Goal: Task Accomplishment & Management: Use online tool/utility

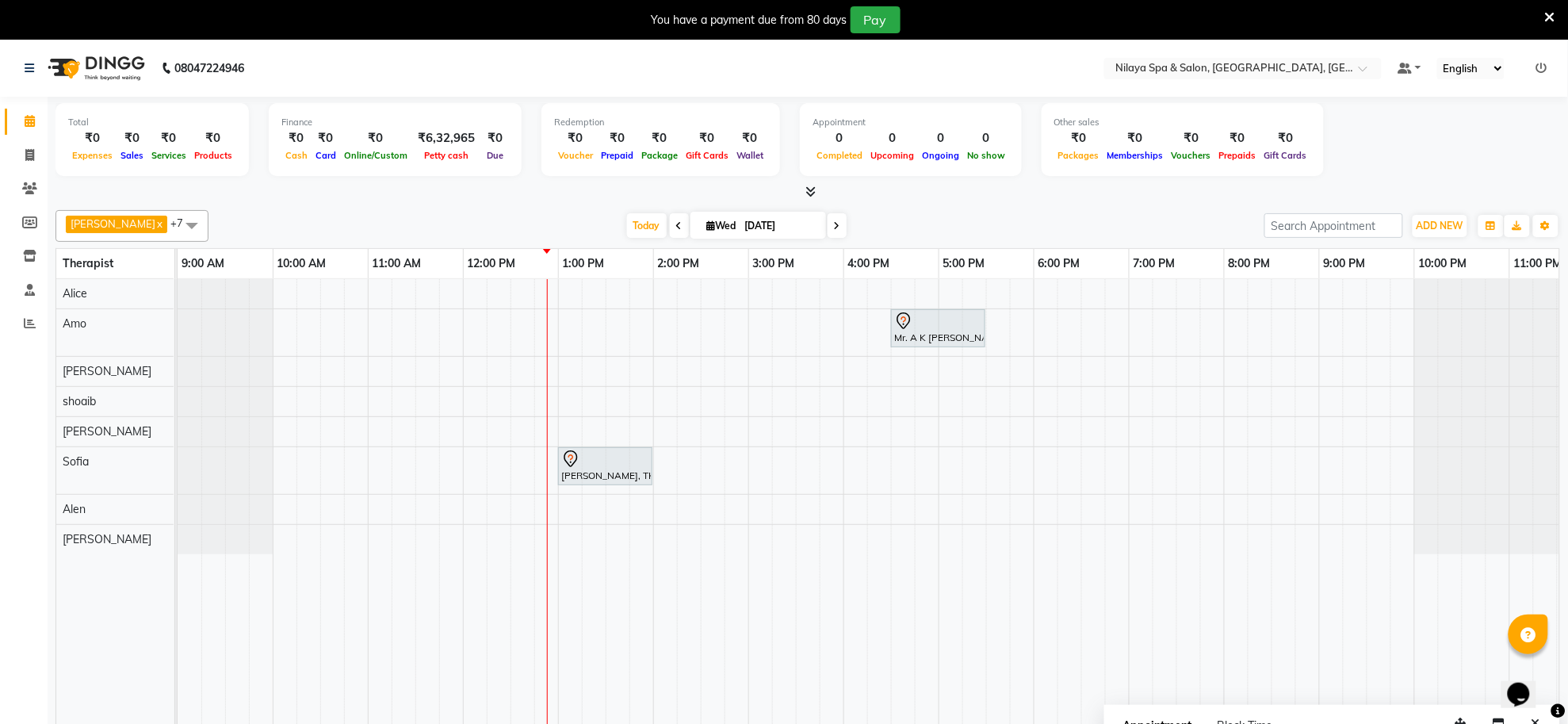
click at [561, 325] on div "Mr. A K [PERSON_NAME], TK01, 04:30 PM-05:30 PM, Deep Tissue Repair Therapy([DEM…" at bounding box center [890, 512] width 1427 height 467
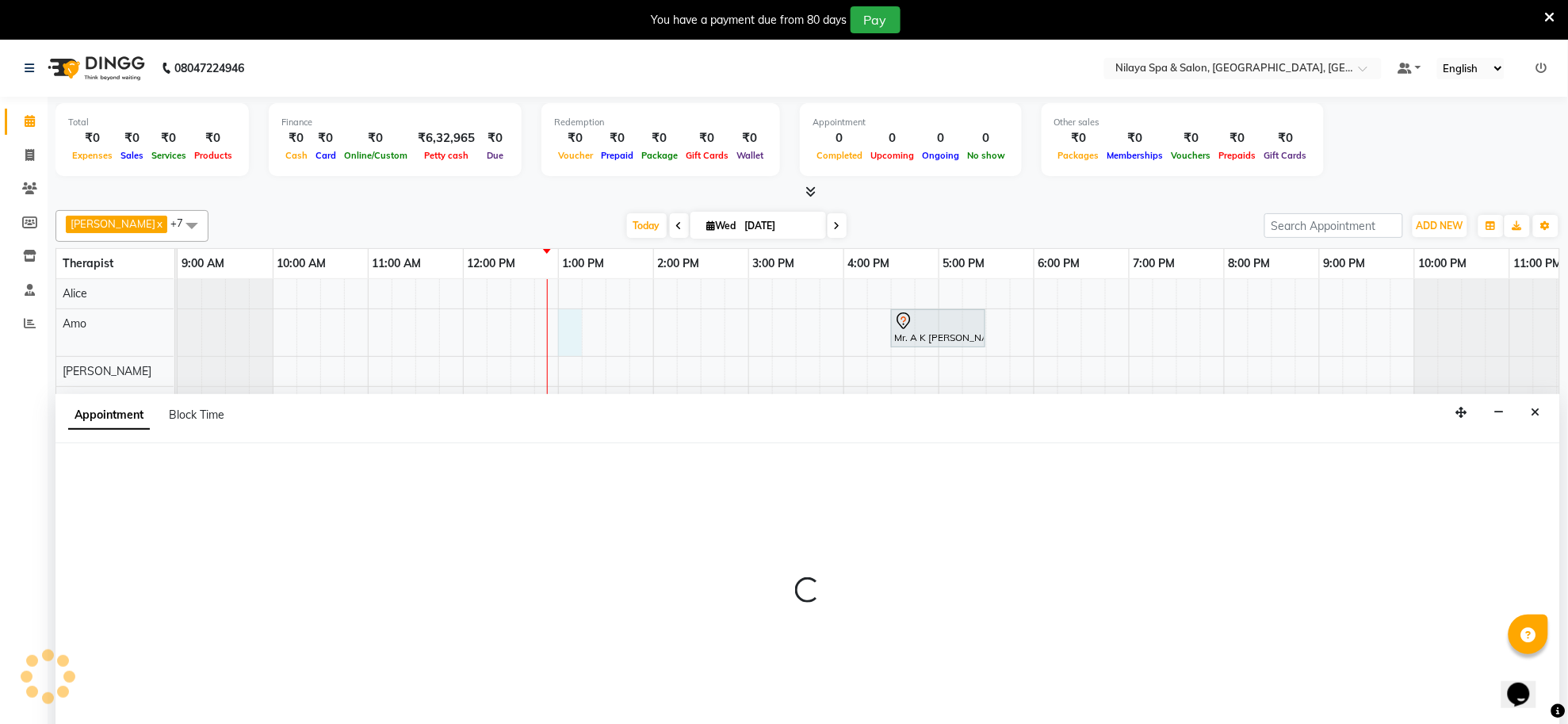
scroll to position [40, 0]
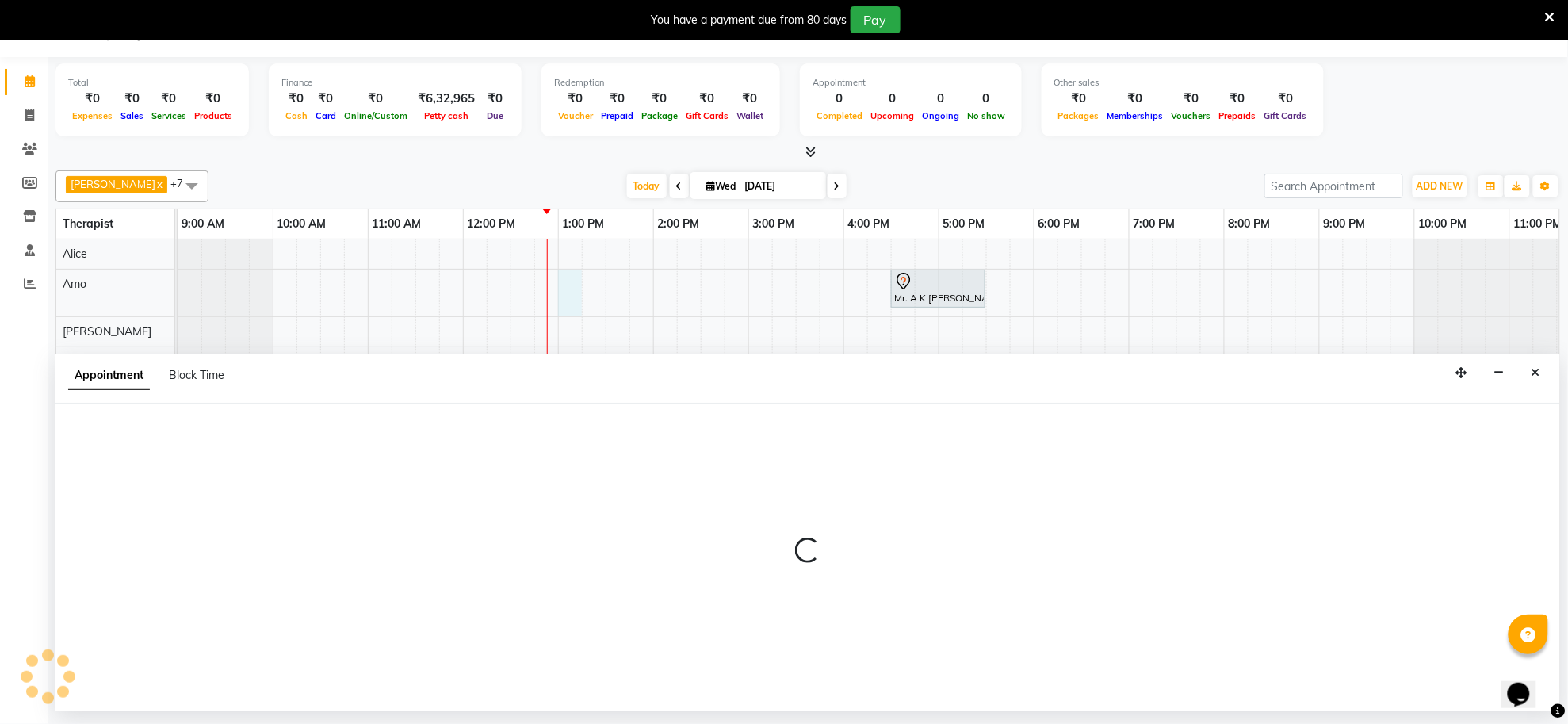
select select "80700"
select select "780"
select select "tentative"
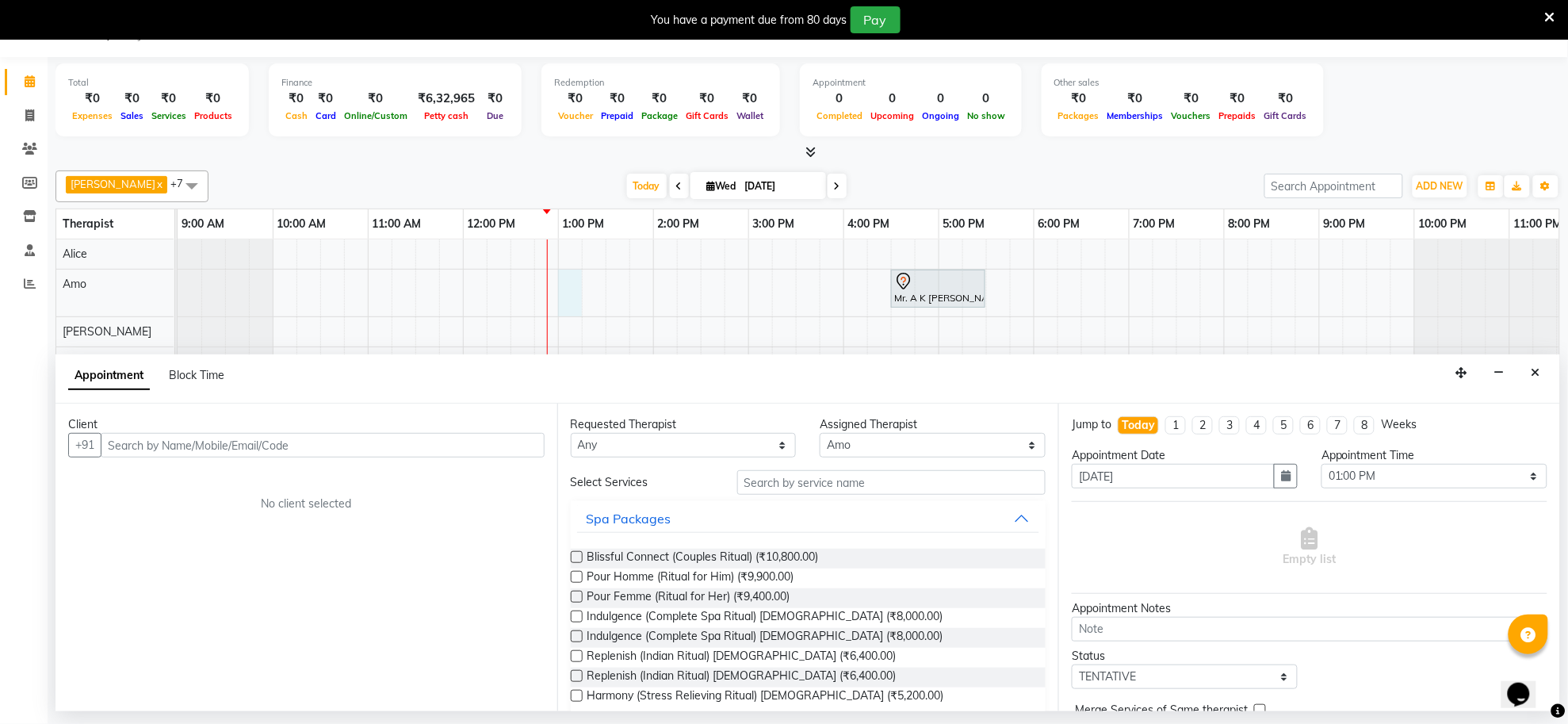
click at [290, 449] on input "text" at bounding box center [323, 444] width 444 height 24
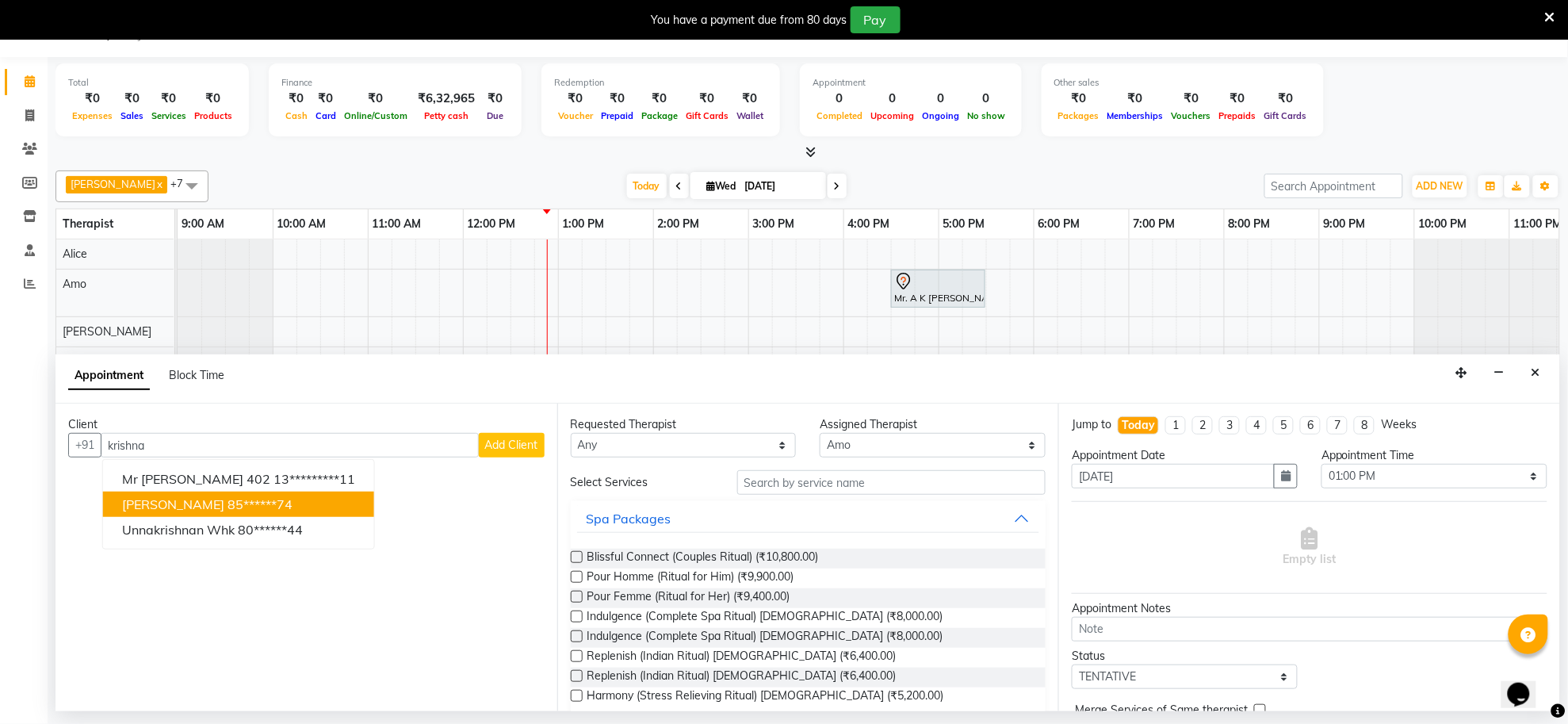
click at [224, 505] on span "[PERSON_NAME]" at bounding box center [174, 505] width 102 height 16
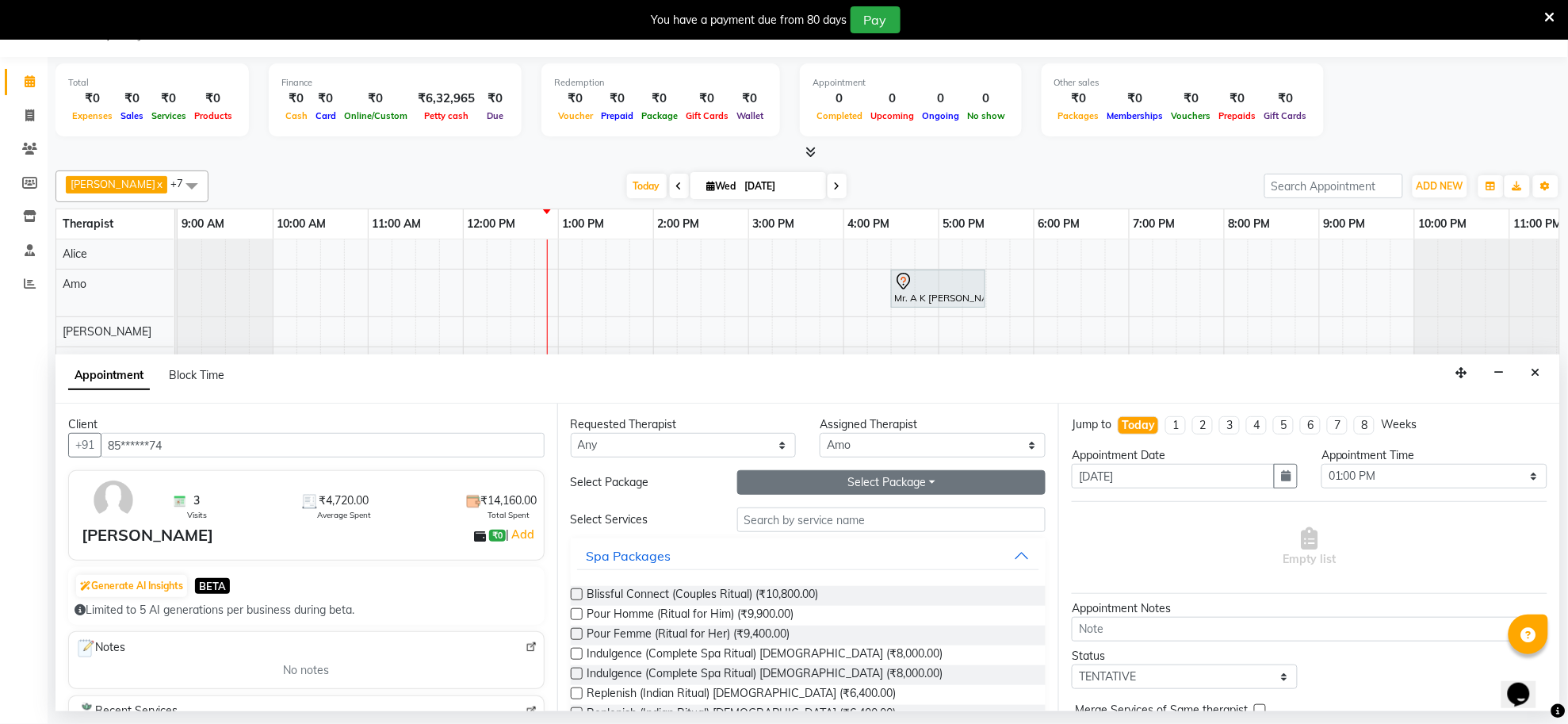
type input "85******74"
click at [811, 485] on button "Select Package Toggle Dropdown" at bounding box center [892, 482] width 309 height 24
click at [799, 545] on li "SILVER_ALL" at bounding box center [800, 539] width 125 height 23
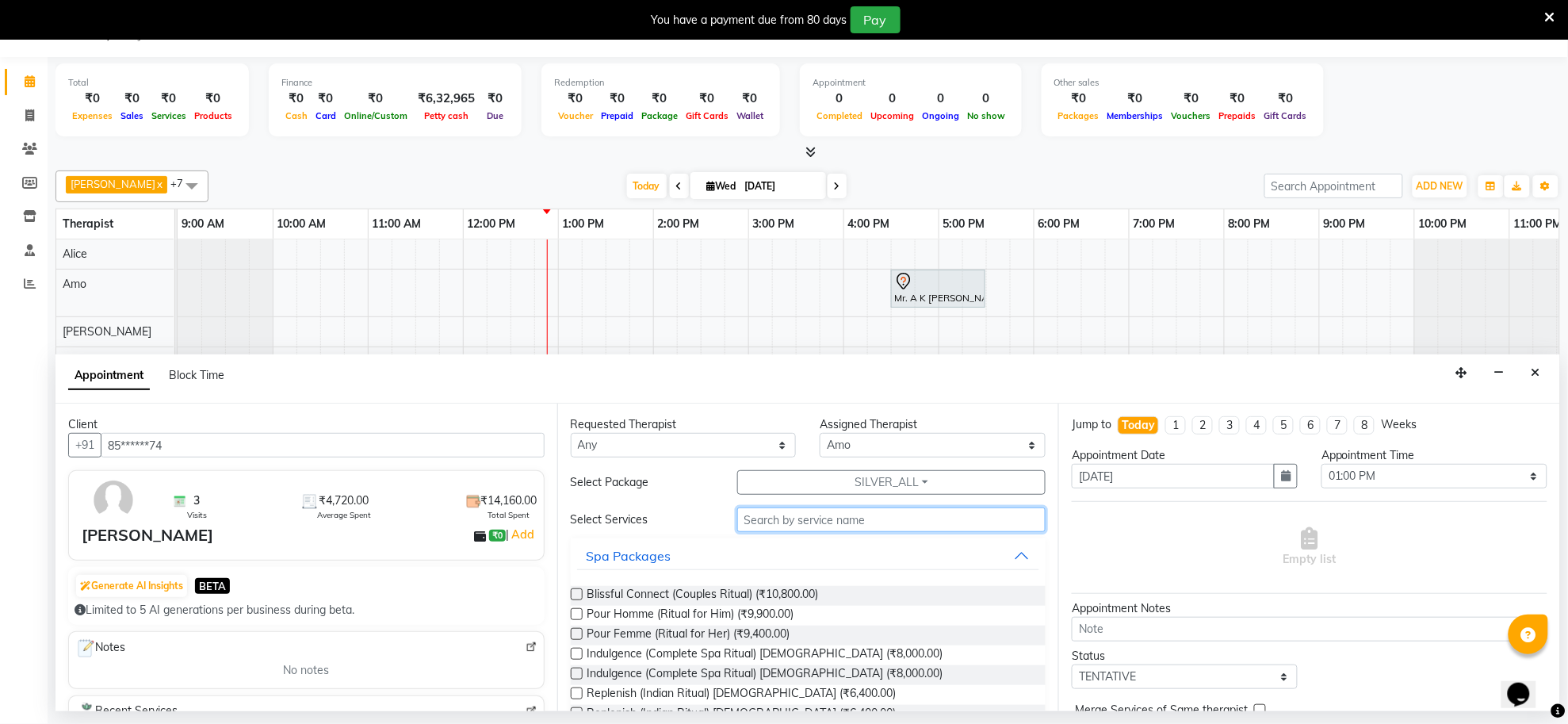
click at [787, 523] on input "text" at bounding box center [892, 519] width 309 height 24
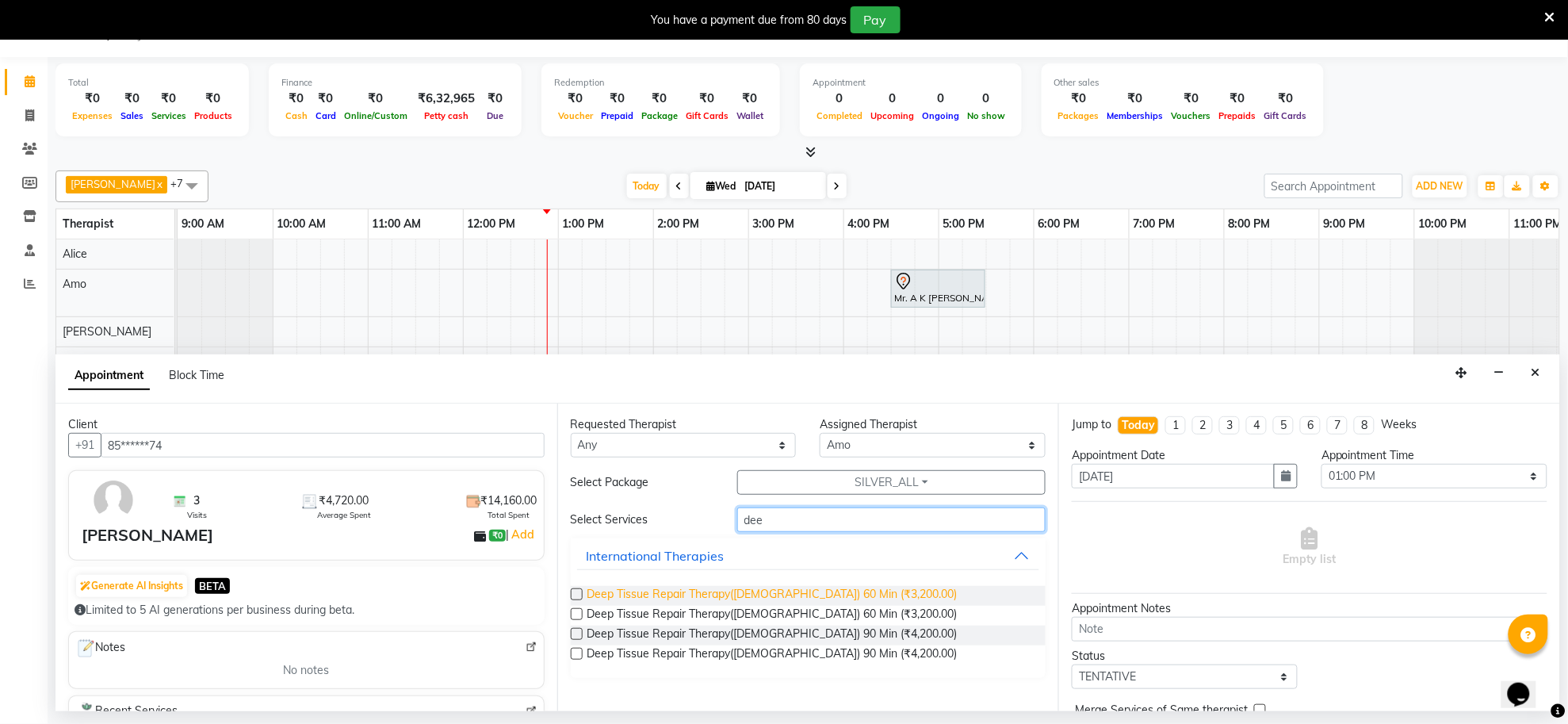
type input "dee"
click at [770, 591] on span "Deep Tissue Repair Therapy([DEMOGRAPHIC_DATA]) 60 Min (₹3,200.00)" at bounding box center [772, 595] width 370 height 20
checkbox input "false"
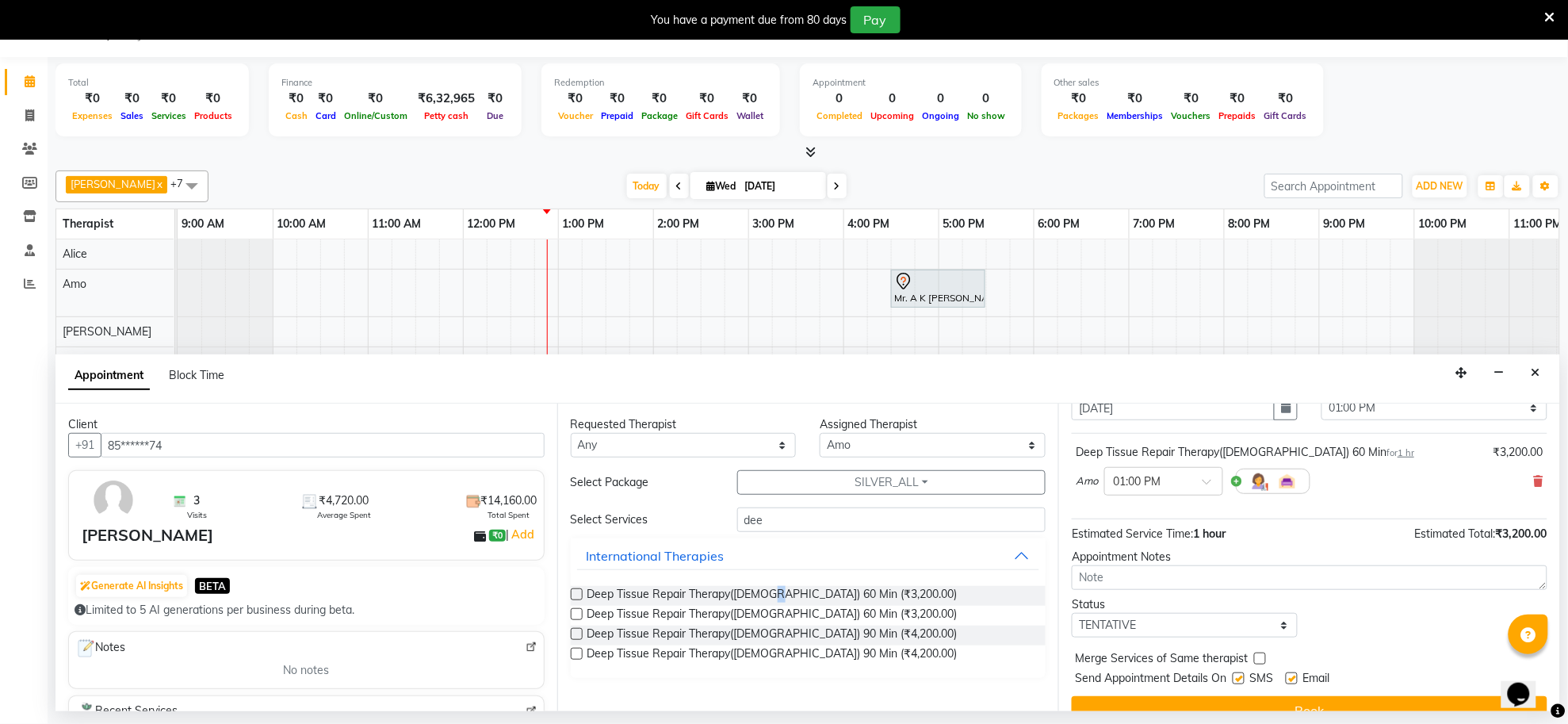
scroll to position [96, 0]
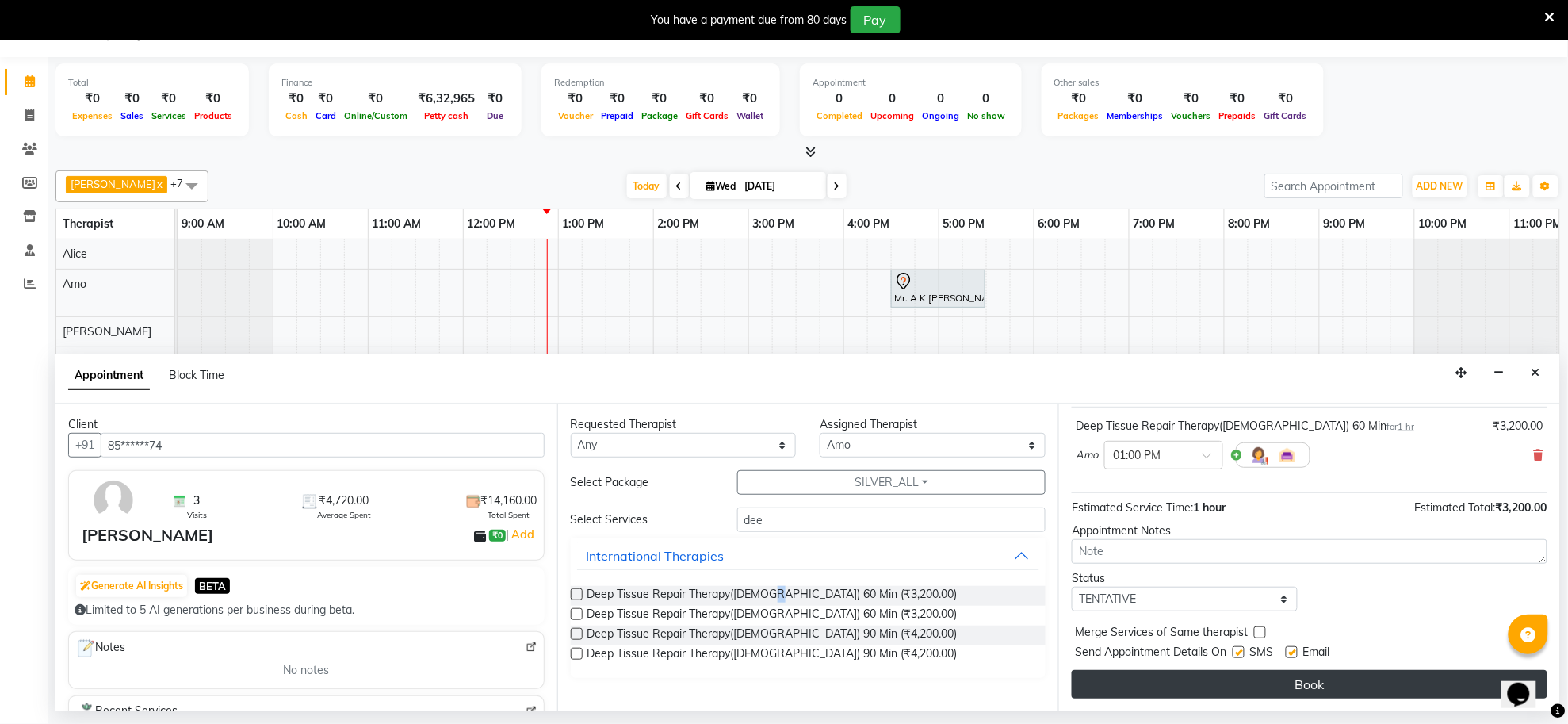
click at [1316, 680] on button "Book" at bounding box center [1309, 684] width 476 height 29
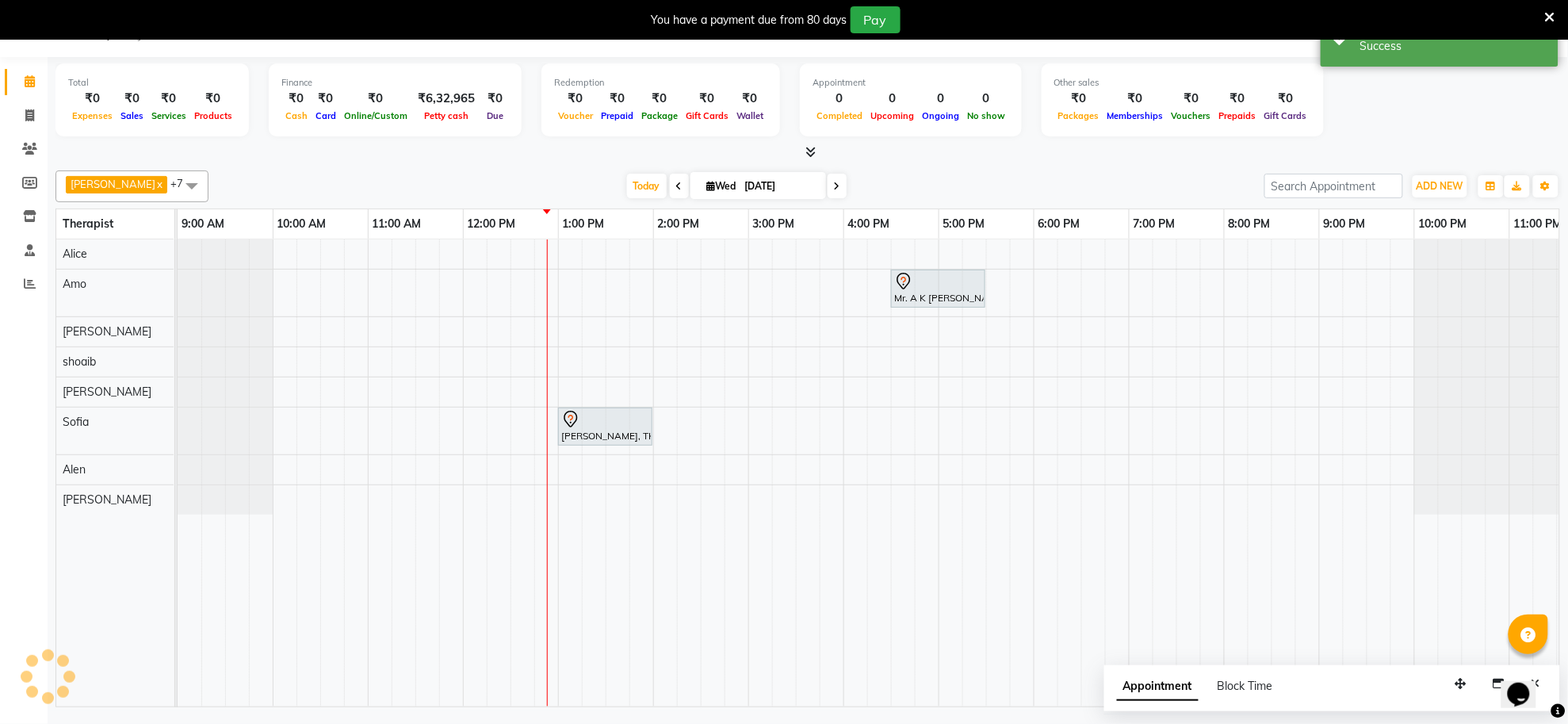
scroll to position [0, 0]
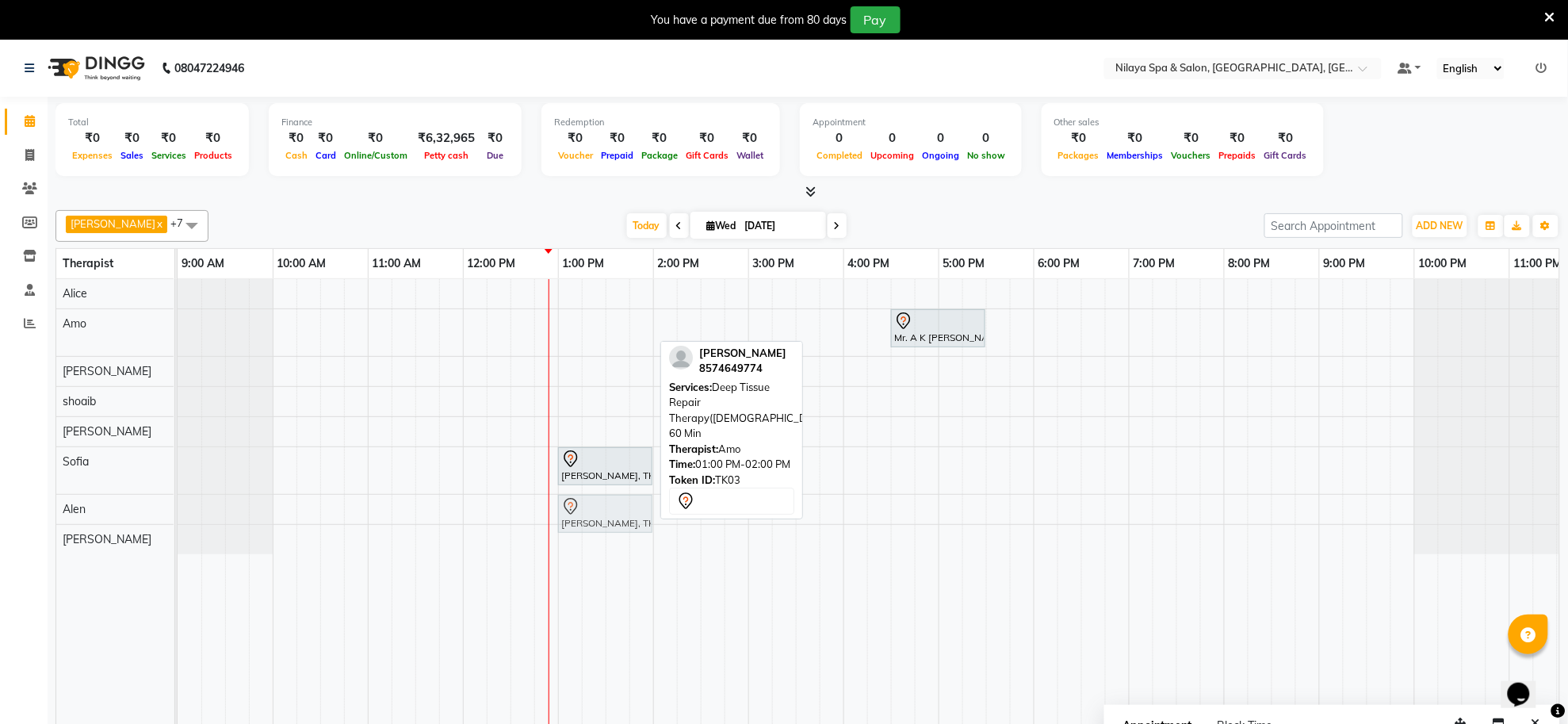
drag, startPoint x: 623, startPoint y: 335, endPoint x: 625, endPoint y: 530, distance: 195.0
click at [625, 530] on tbody "[PERSON_NAME], TK03, 01:00 PM-02:00 PM, Deep Tissue Repair Therapy([DEMOGRAPHIC…" at bounding box center [890, 416] width 1427 height 275
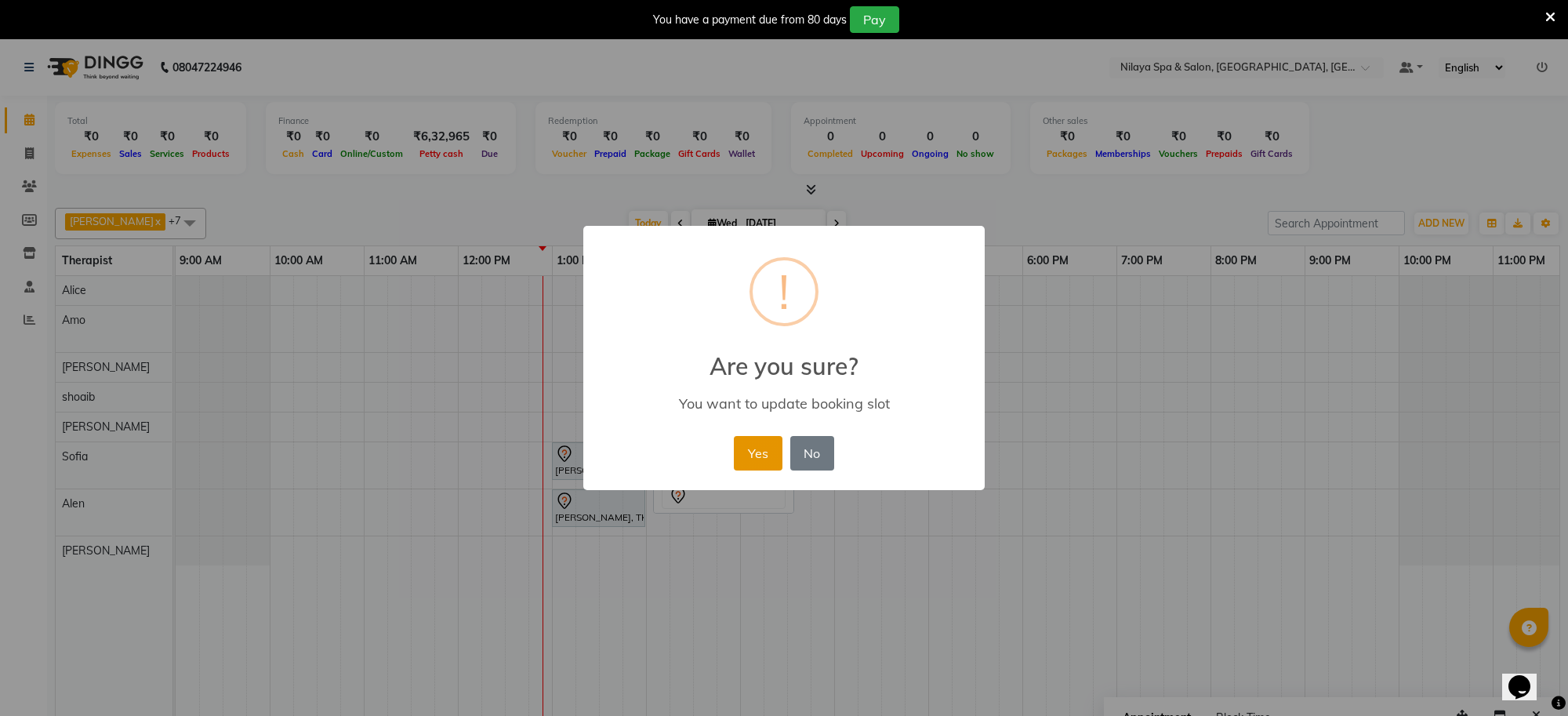
click at [758, 455] on button "Yes" at bounding box center [758, 453] width 48 height 35
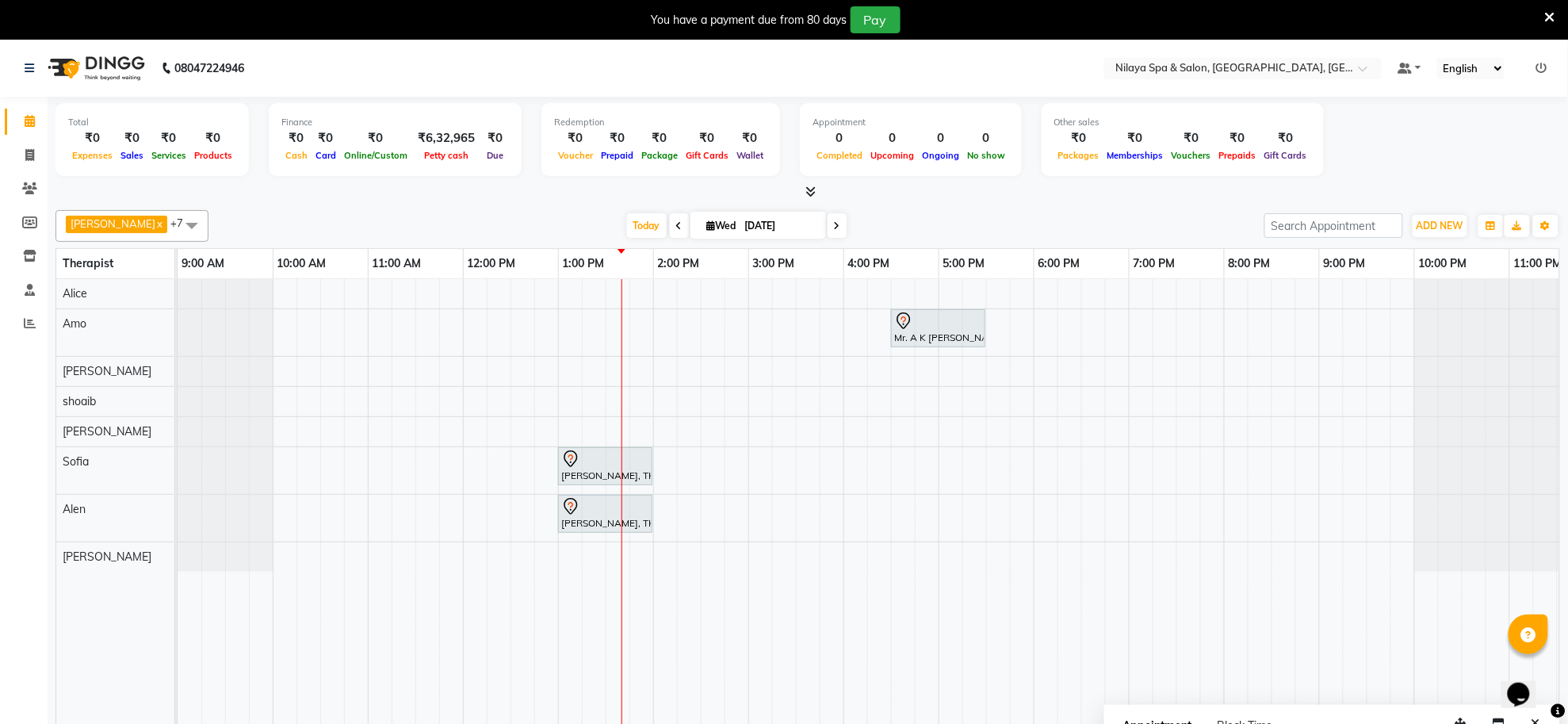
click at [634, 291] on div "Mr. A K [PERSON_NAME], TK01, 04:30 PM-05:30 PM, Deep Tissue Repair Therapy([DEM…" at bounding box center [890, 512] width 1427 height 467
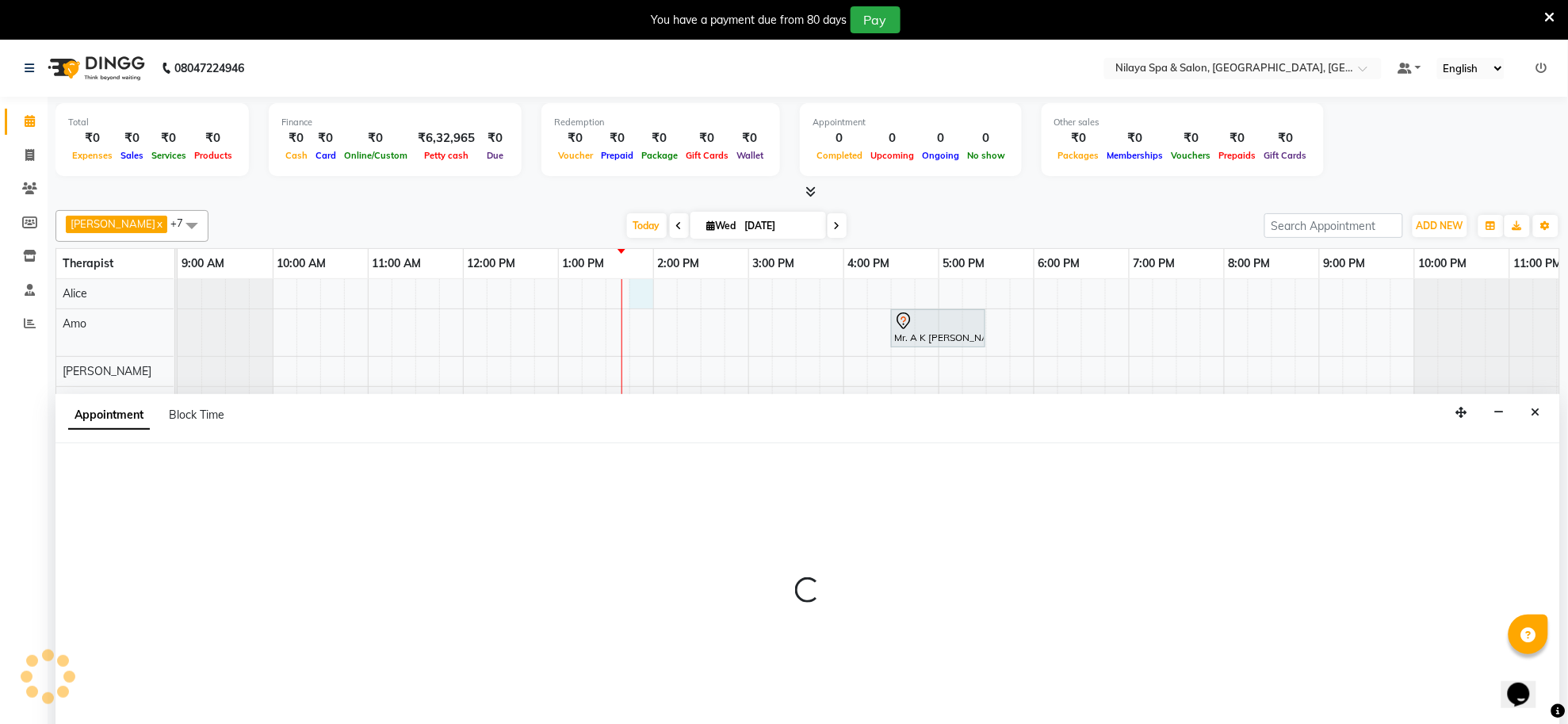
scroll to position [40, 0]
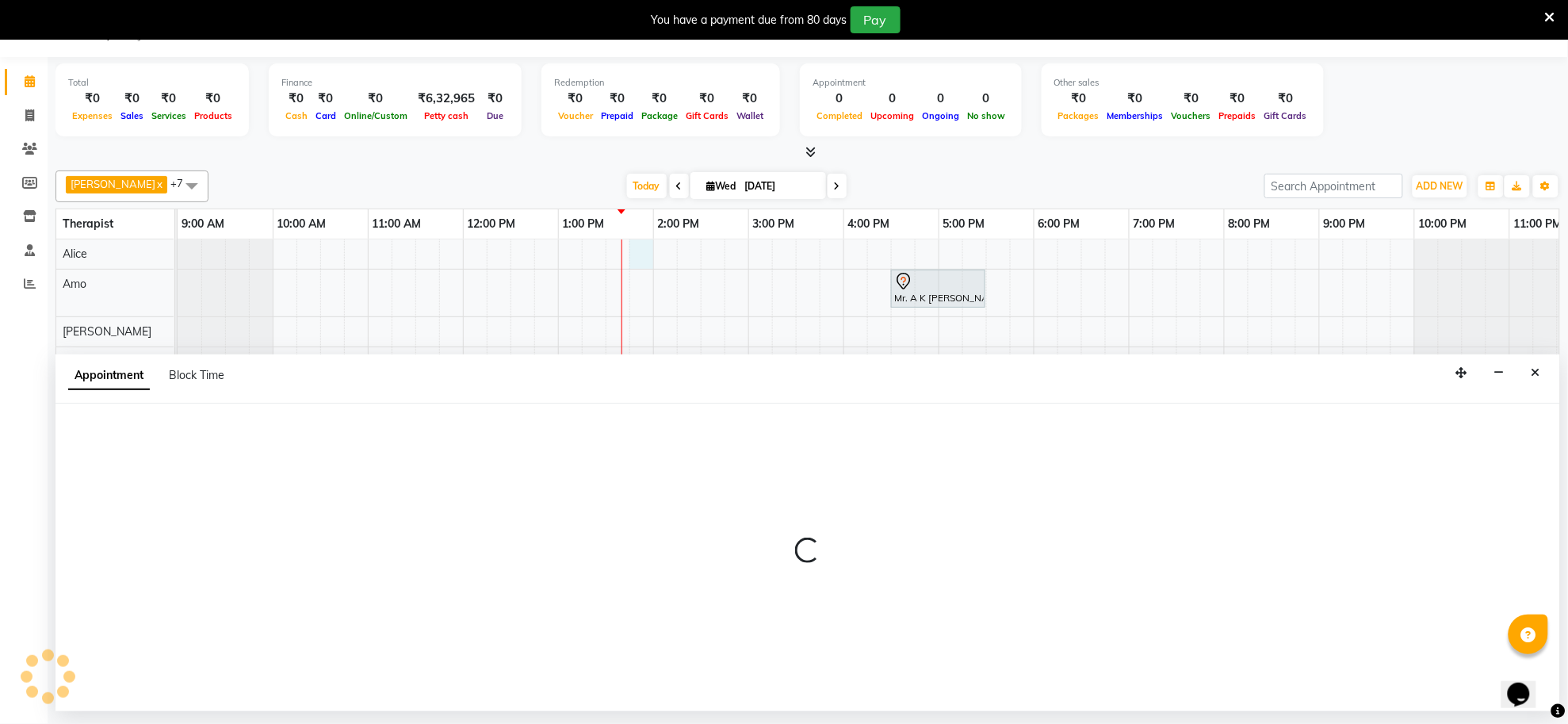
select select "80697"
select select "tentative"
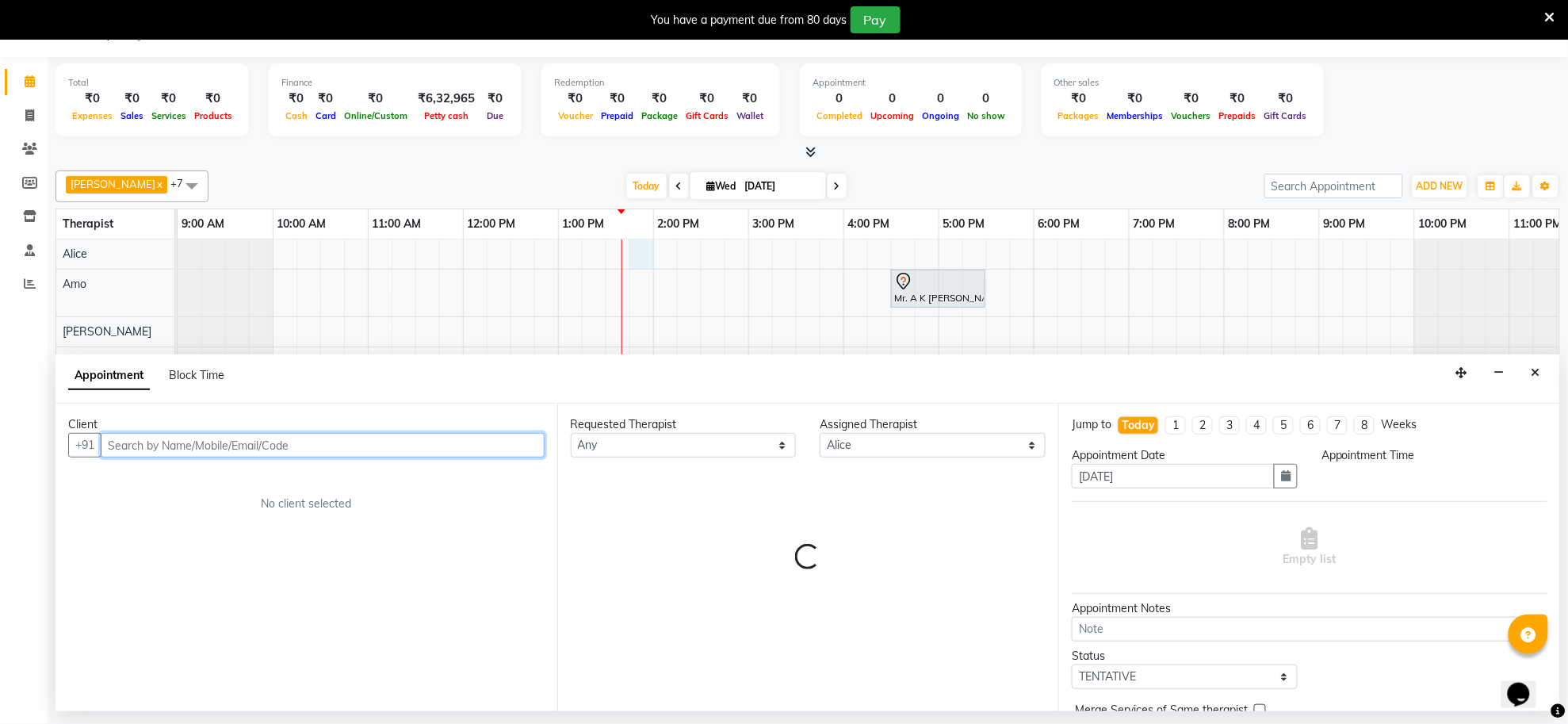
select select "825"
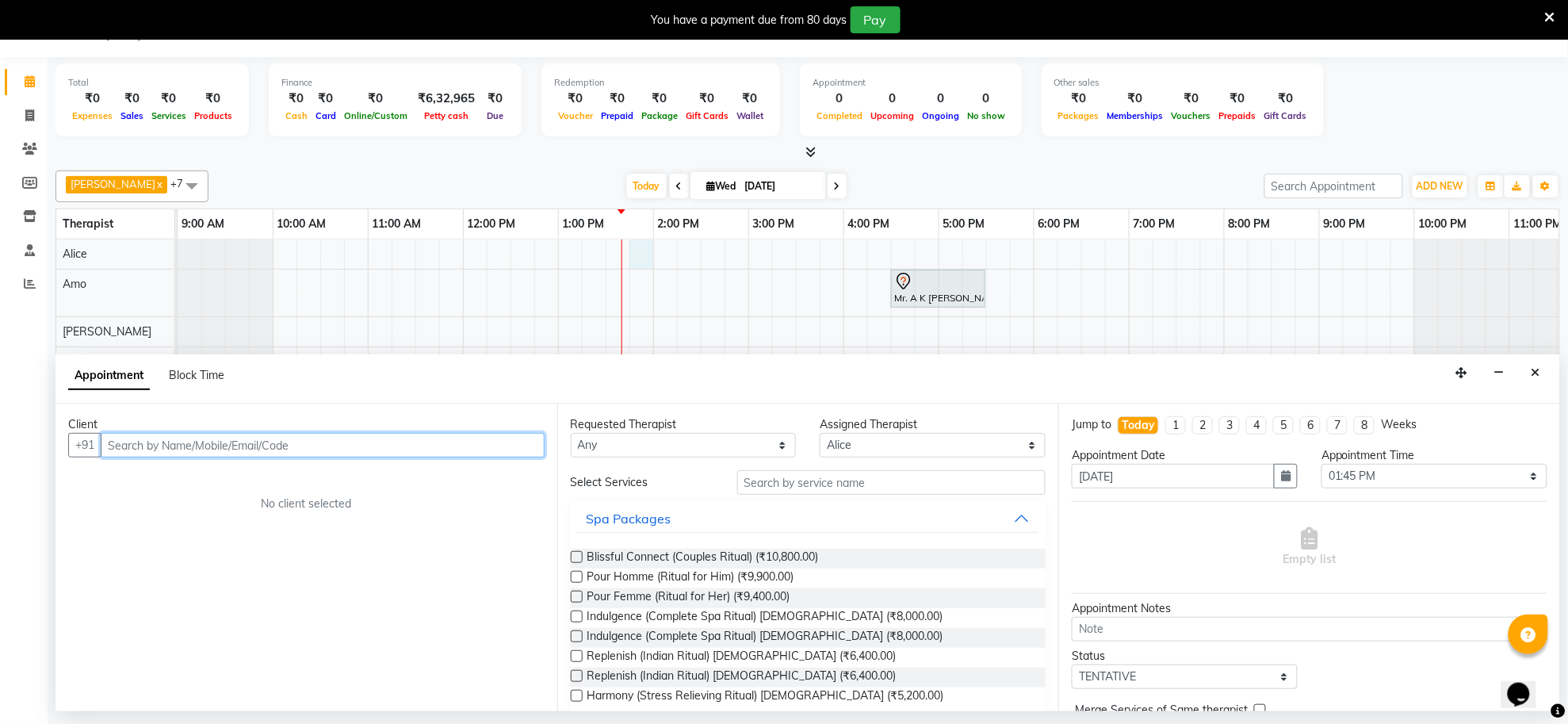
click at [413, 445] on input "text" at bounding box center [323, 444] width 444 height 24
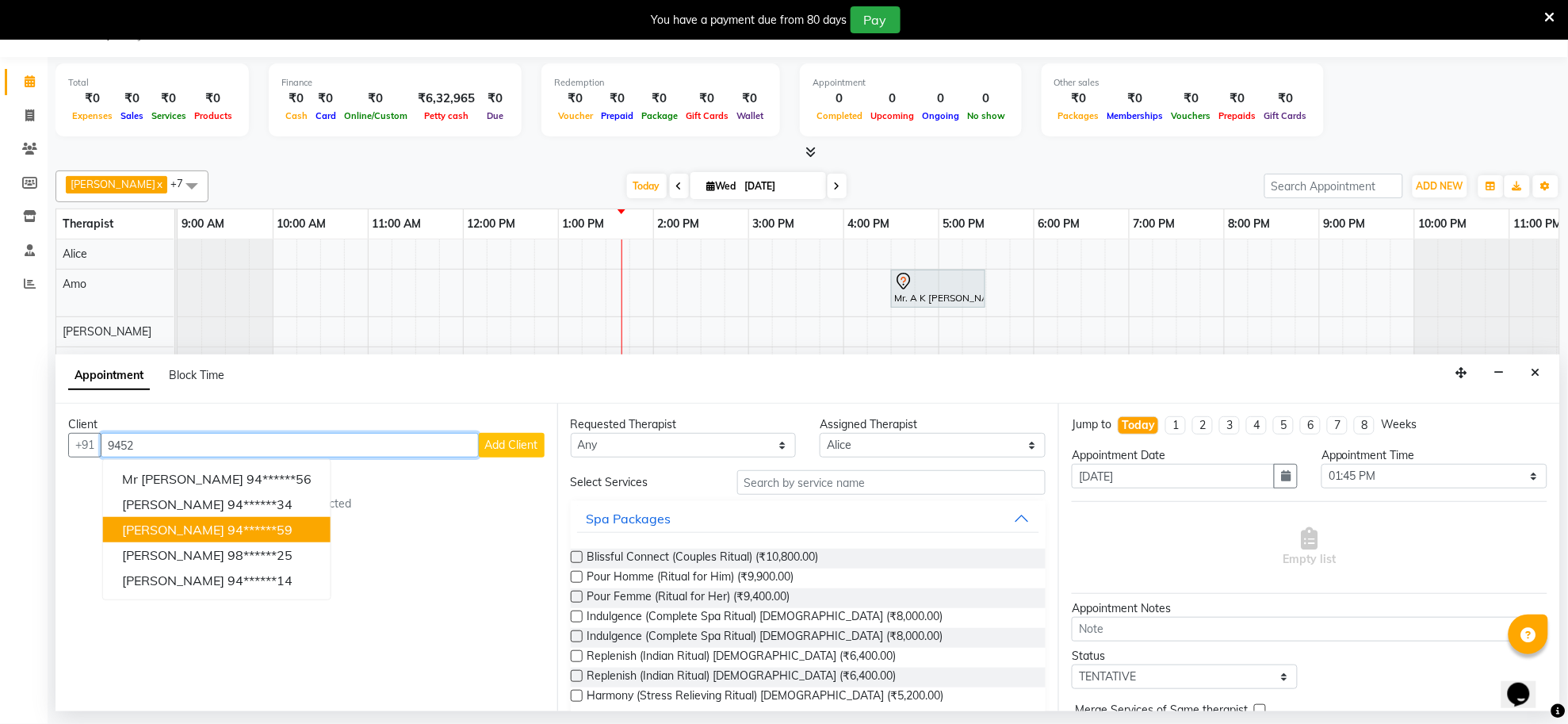
click at [227, 532] on ngb-highlight "94******59" at bounding box center [260, 530] width 65 height 16
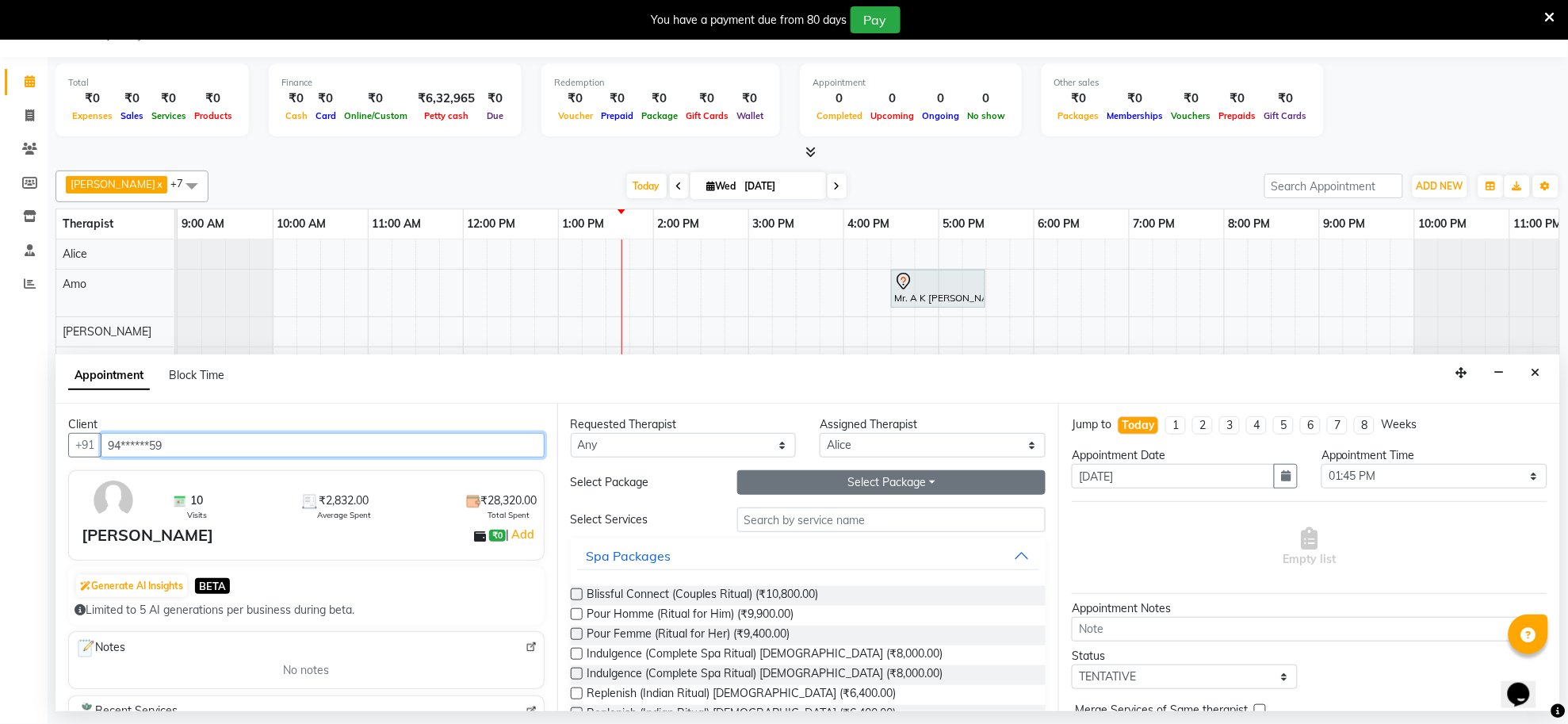
type input "94******59"
click at [862, 478] on button "Select Package Toggle Dropdown" at bounding box center [892, 482] width 309 height 24
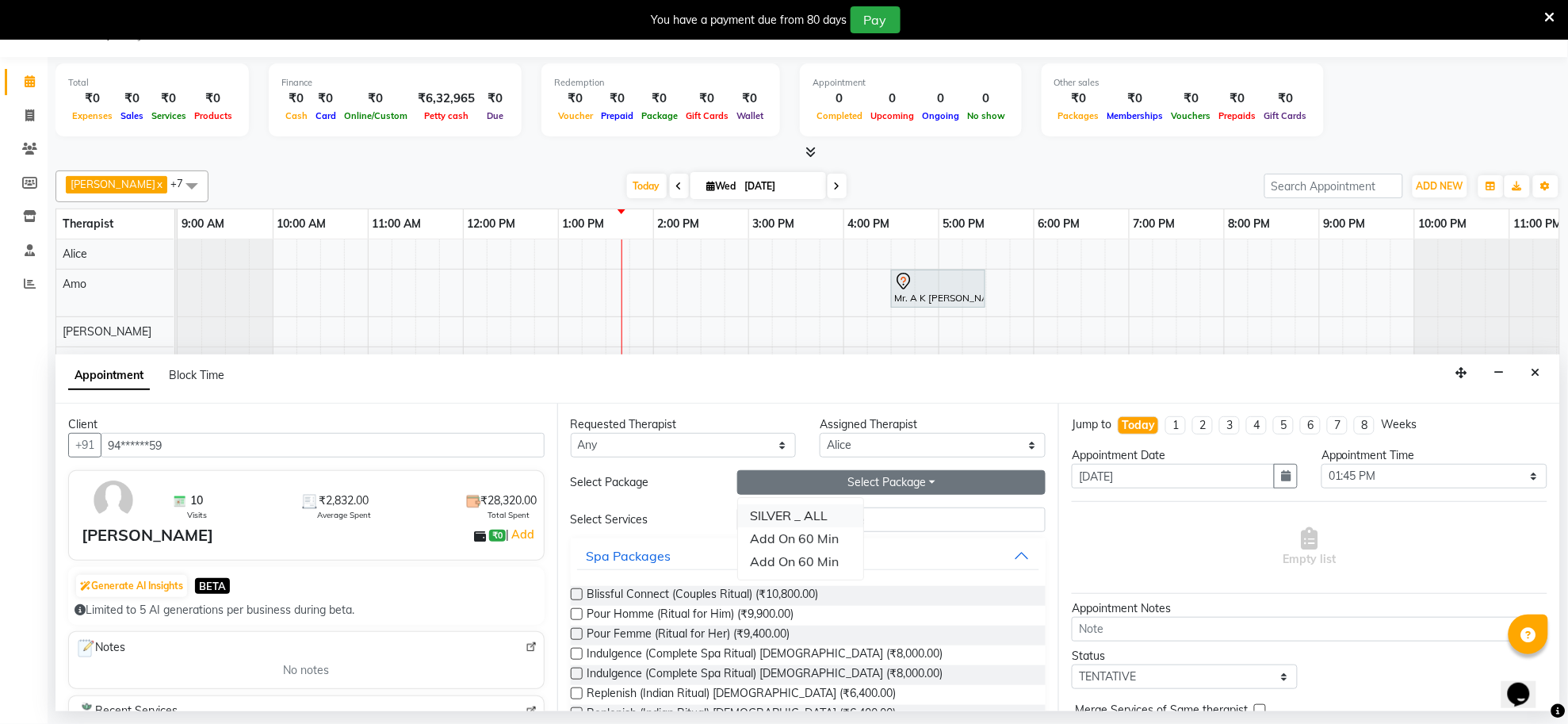
click at [781, 518] on li "SILVER _ ALL" at bounding box center [800, 516] width 125 height 23
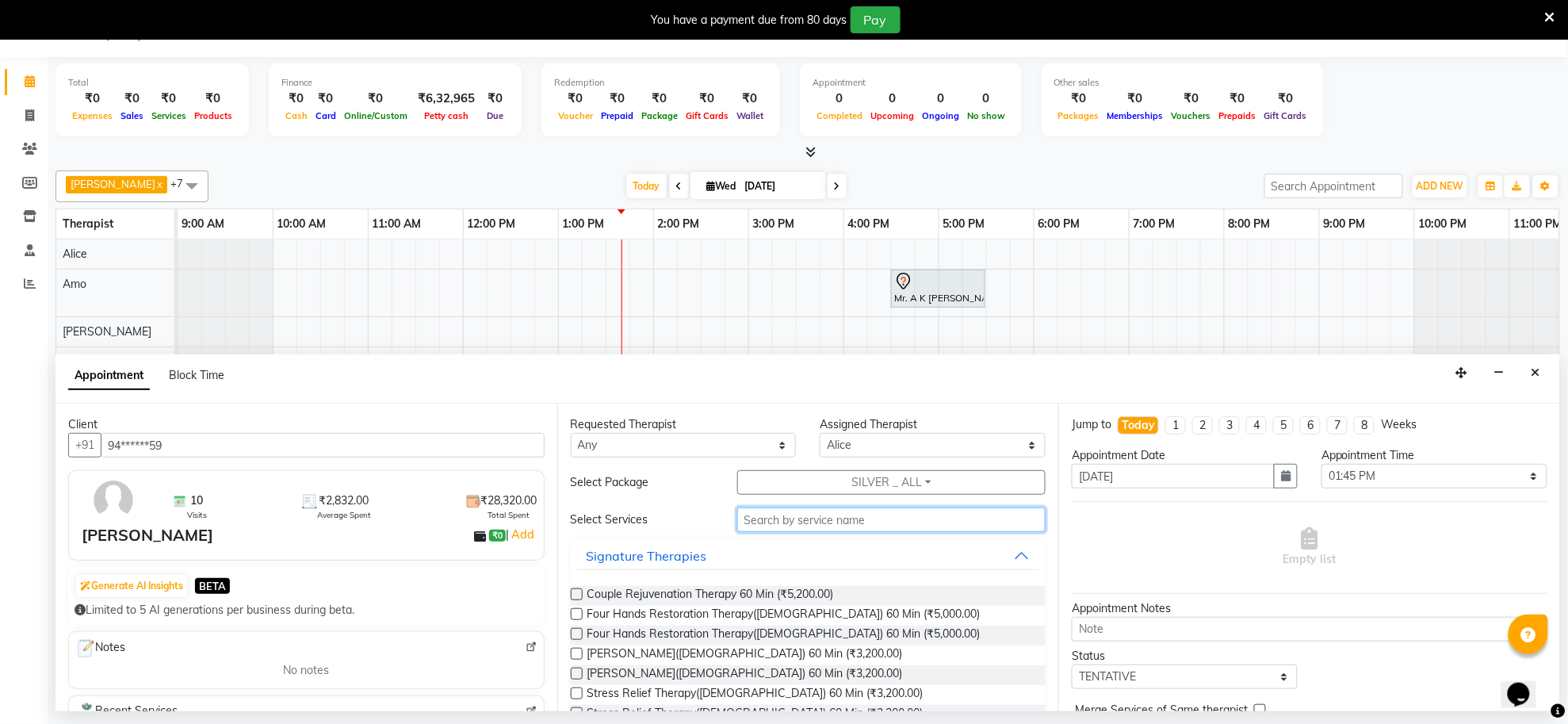
click at [790, 532] on input "text" at bounding box center [892, 519] width 309 height 24
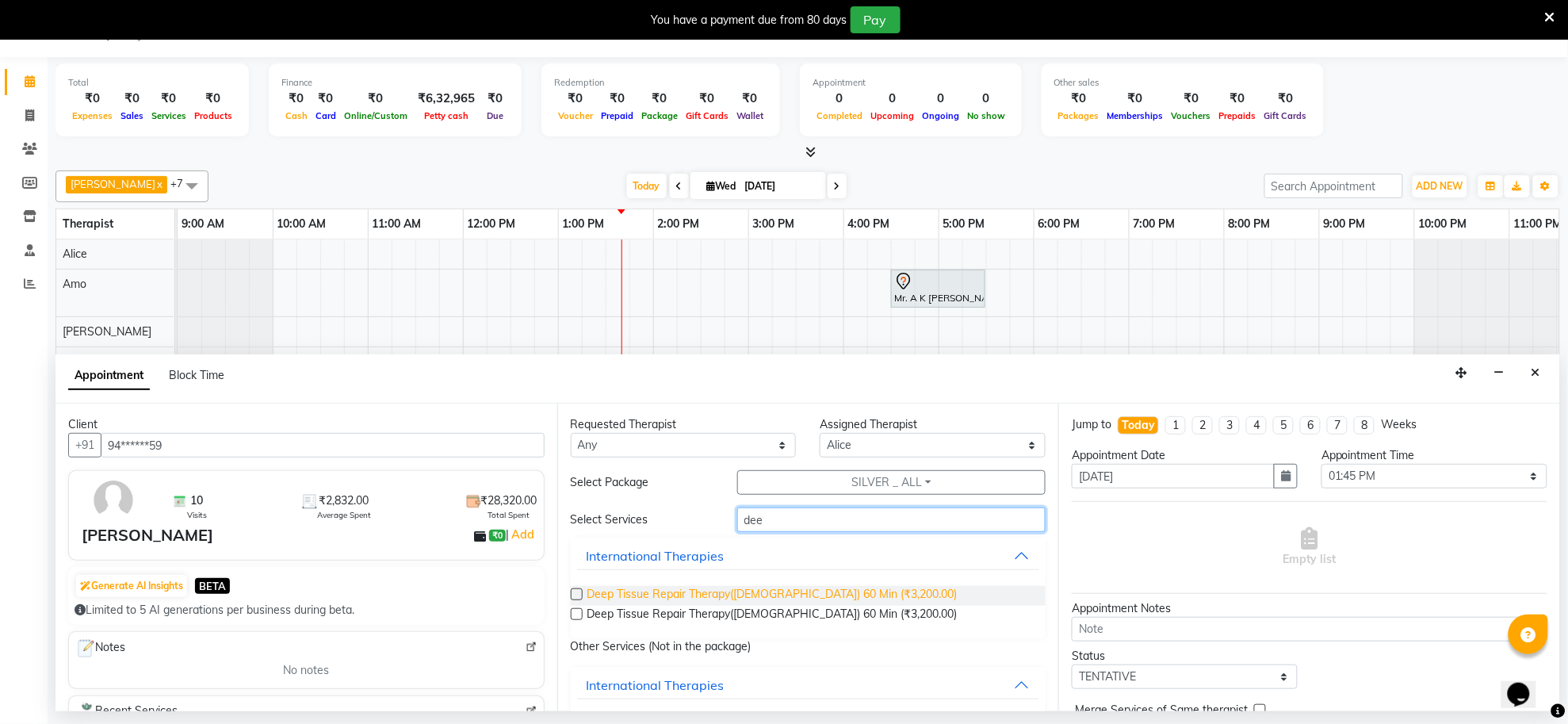
type input "dee"
click at [588, 599] on span "Deep Tissue Repair Therapy([DEMOGRAPHIC_DATA]) 60 Min (₹3,200.00)" at bounding box center [772, 595] width 370 height 20
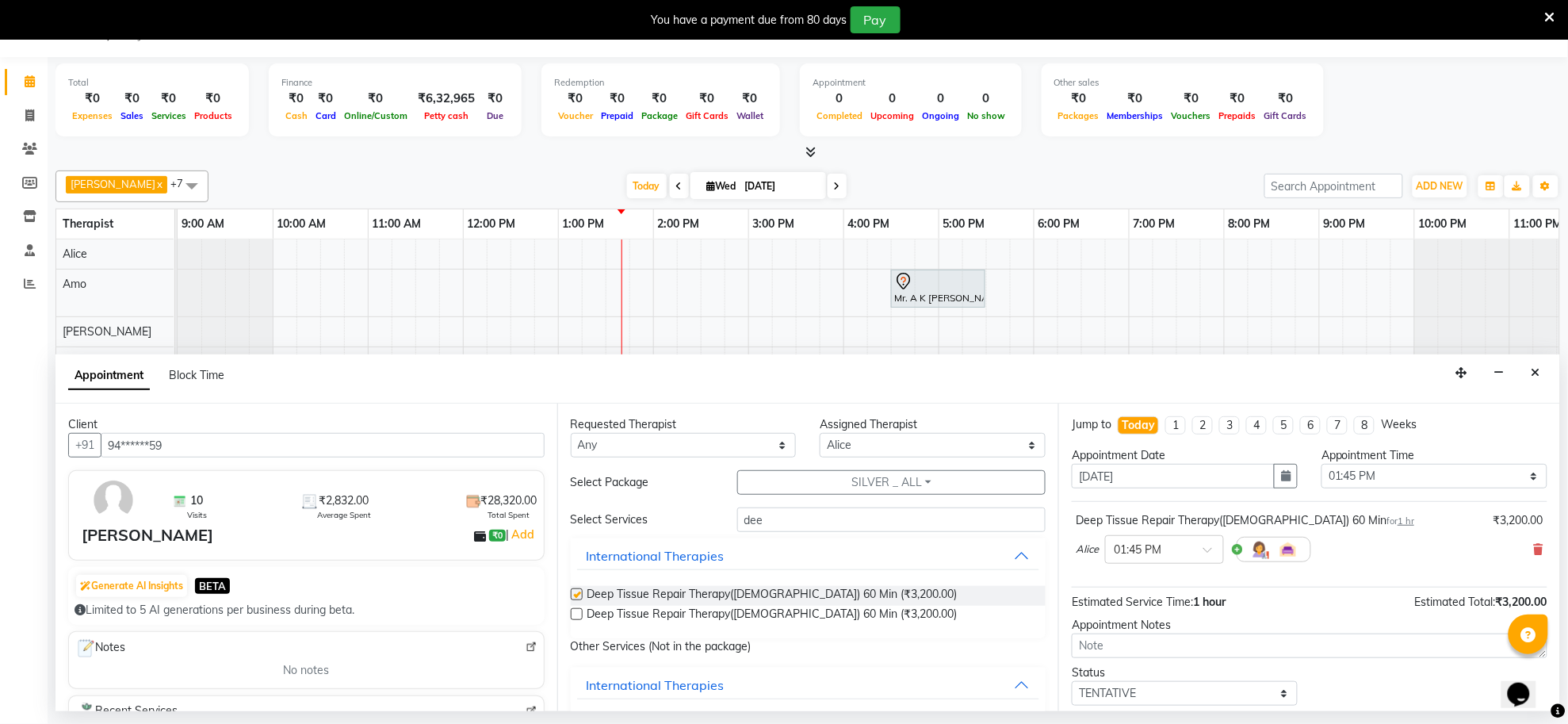
checkbox input "false"
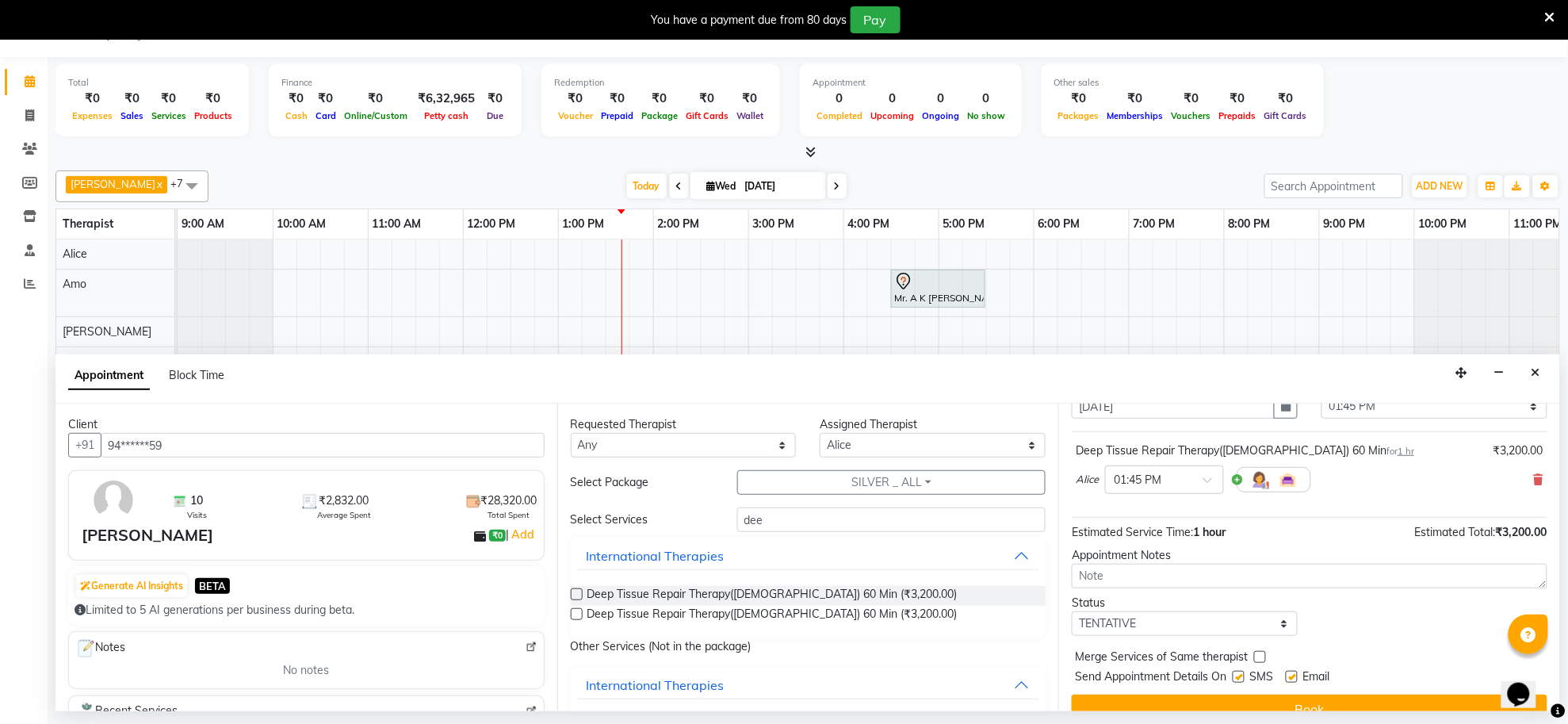
scroll to position [96, 0]
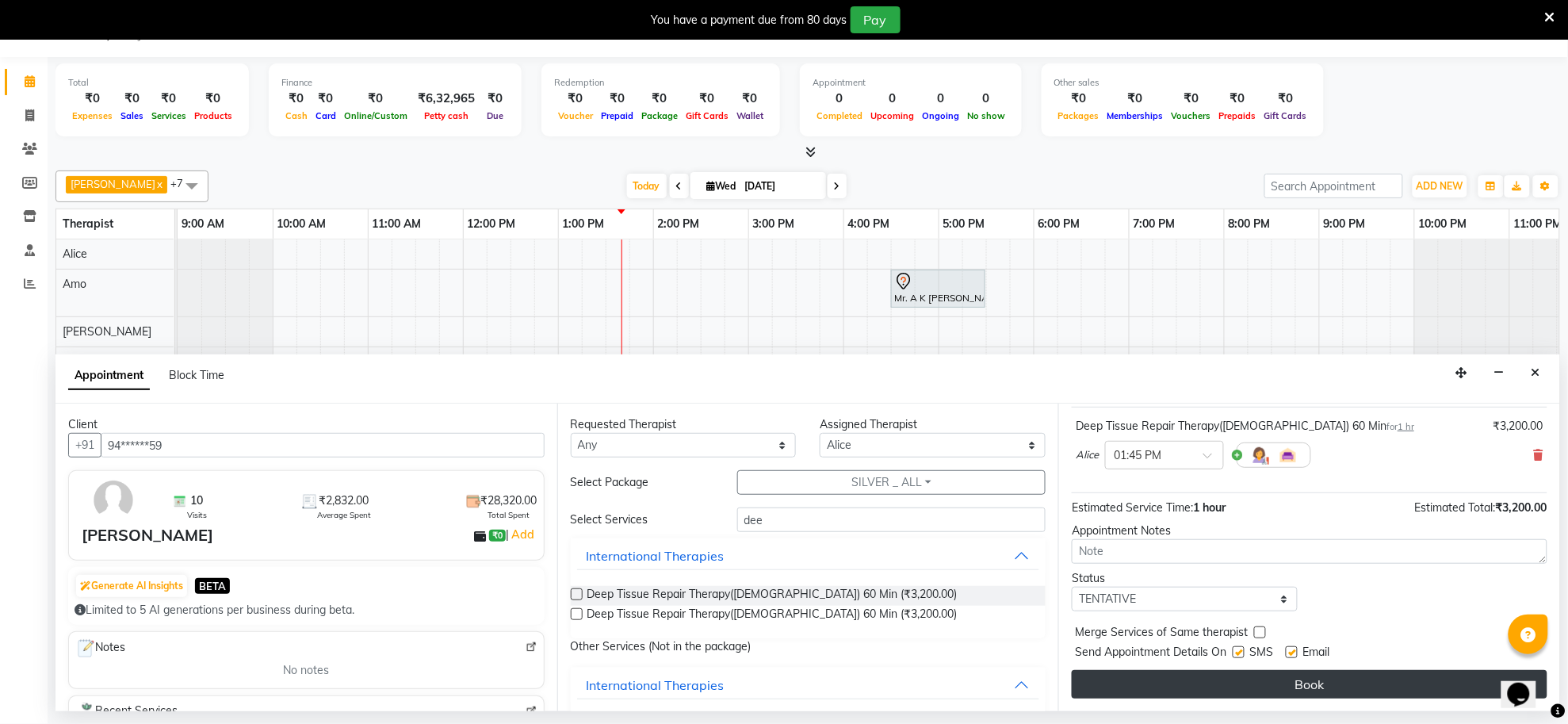
click at [1305, 680] on button "Book" at bounding box center [1309, 684] width 476 height 29
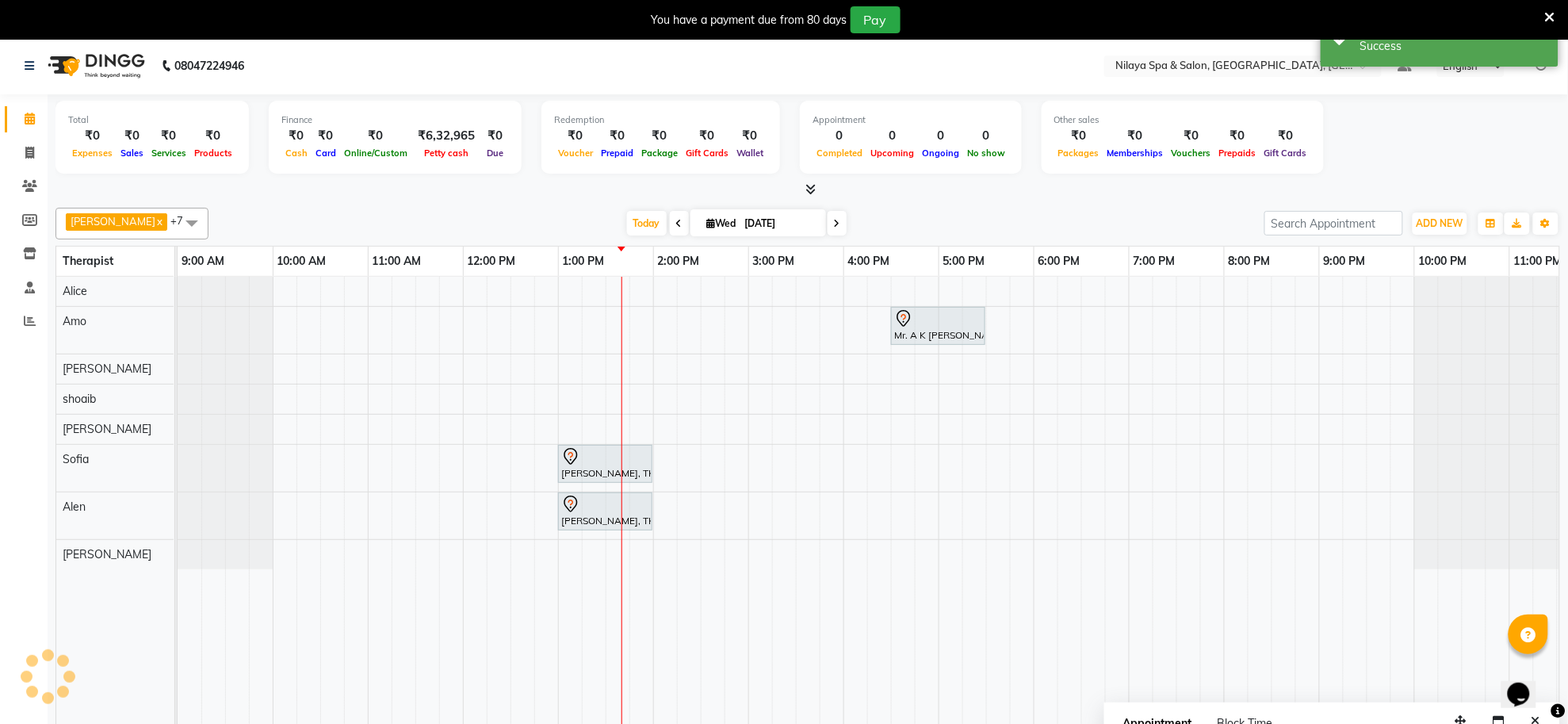
scroll to position [0, 0]
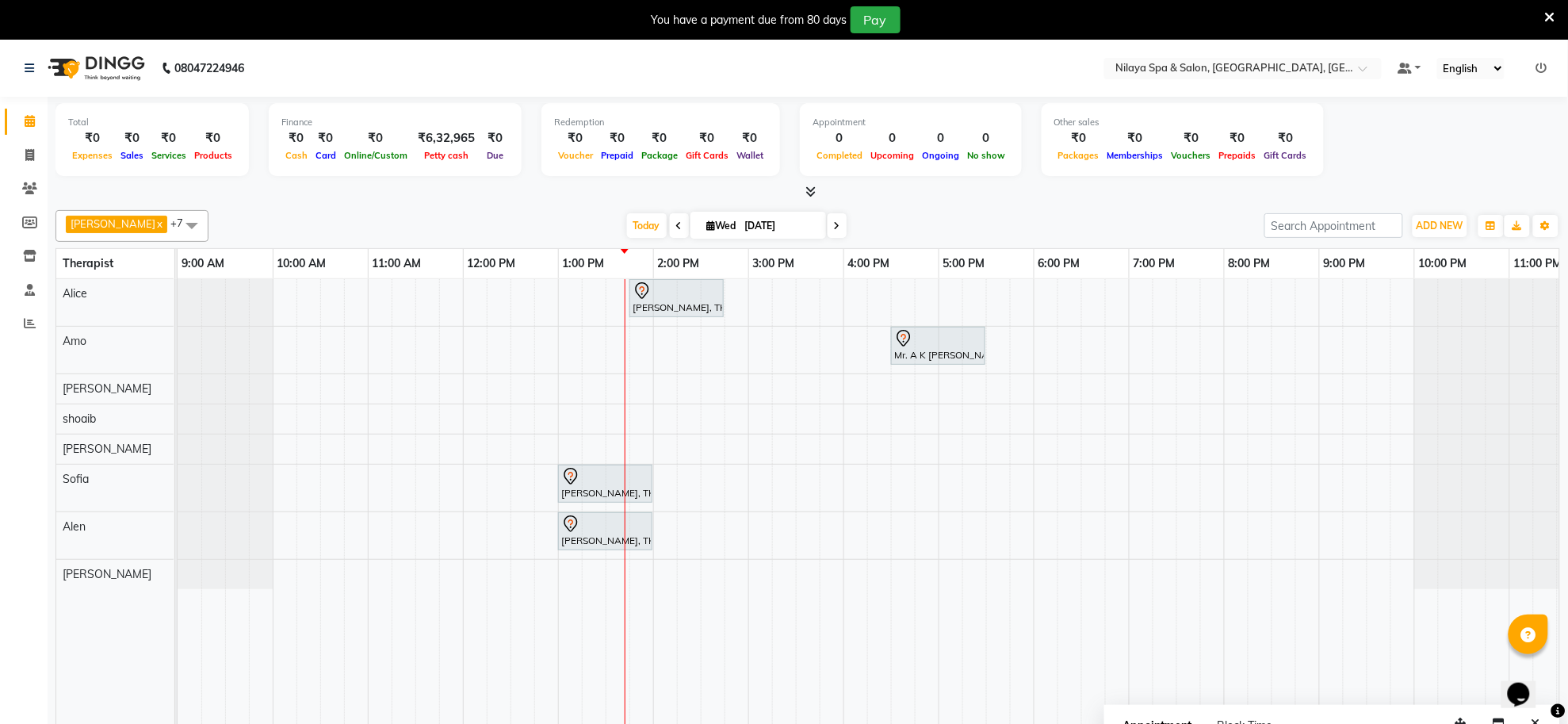
click at [740, 226] on input "[DATE]" at bounding box center [780, 226] width 79 height 23
select select "9"
select select "2025"
click at [647, 267] on button "Previous month" at bounding box center [651, 275] width 13 height 25
select select "8"
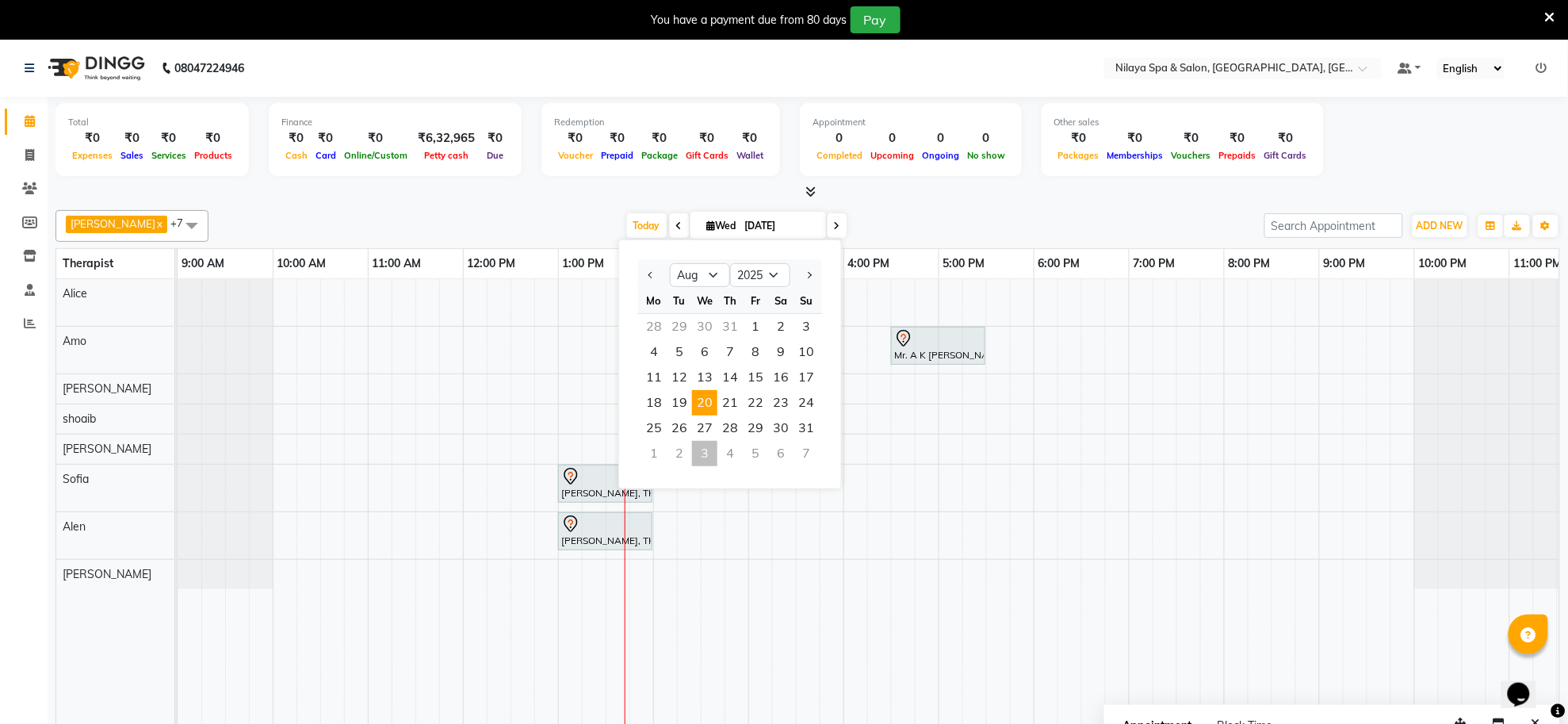
click at [709, 395] on span "20" at bounding box center [705, 403] width 25 height 25
type input "[DATE]"
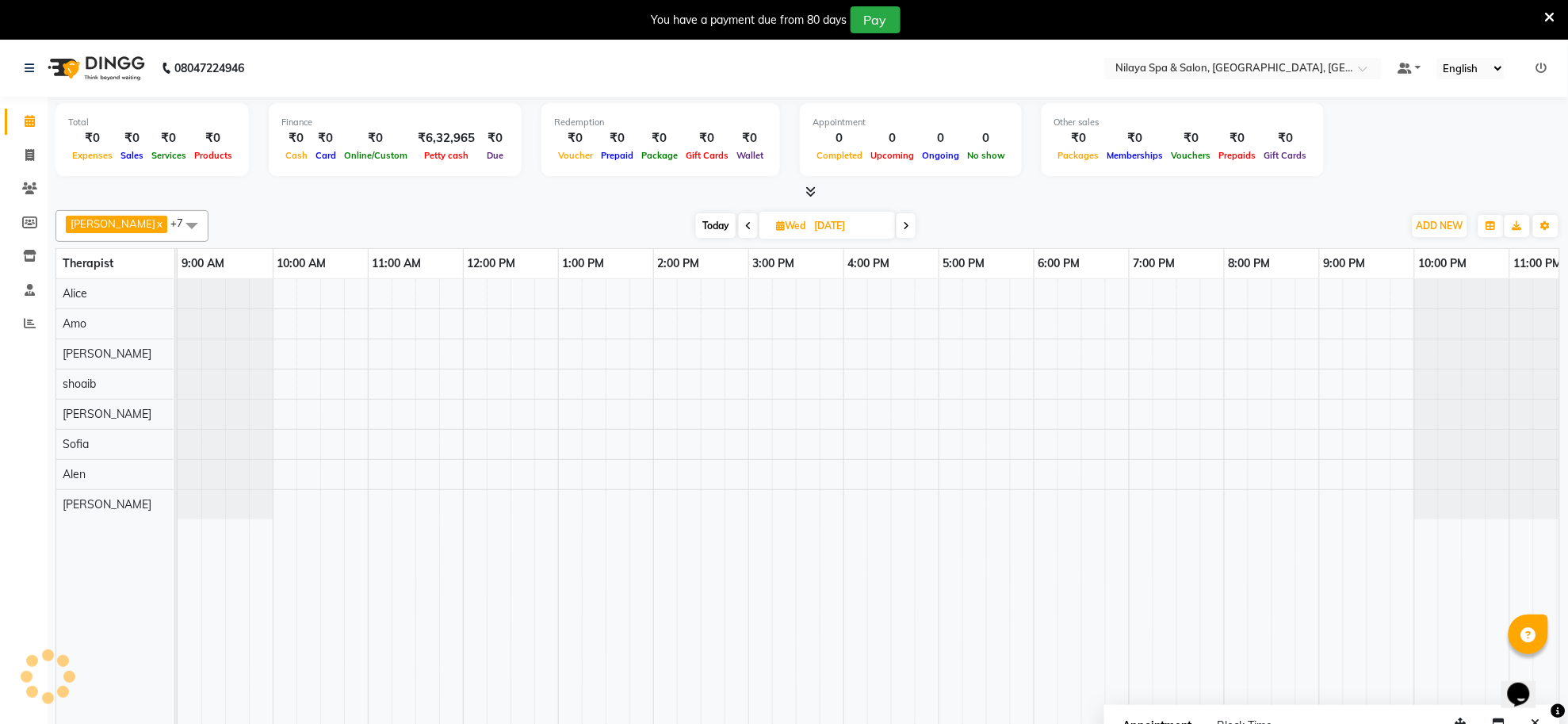
scroll to position [0, 44]
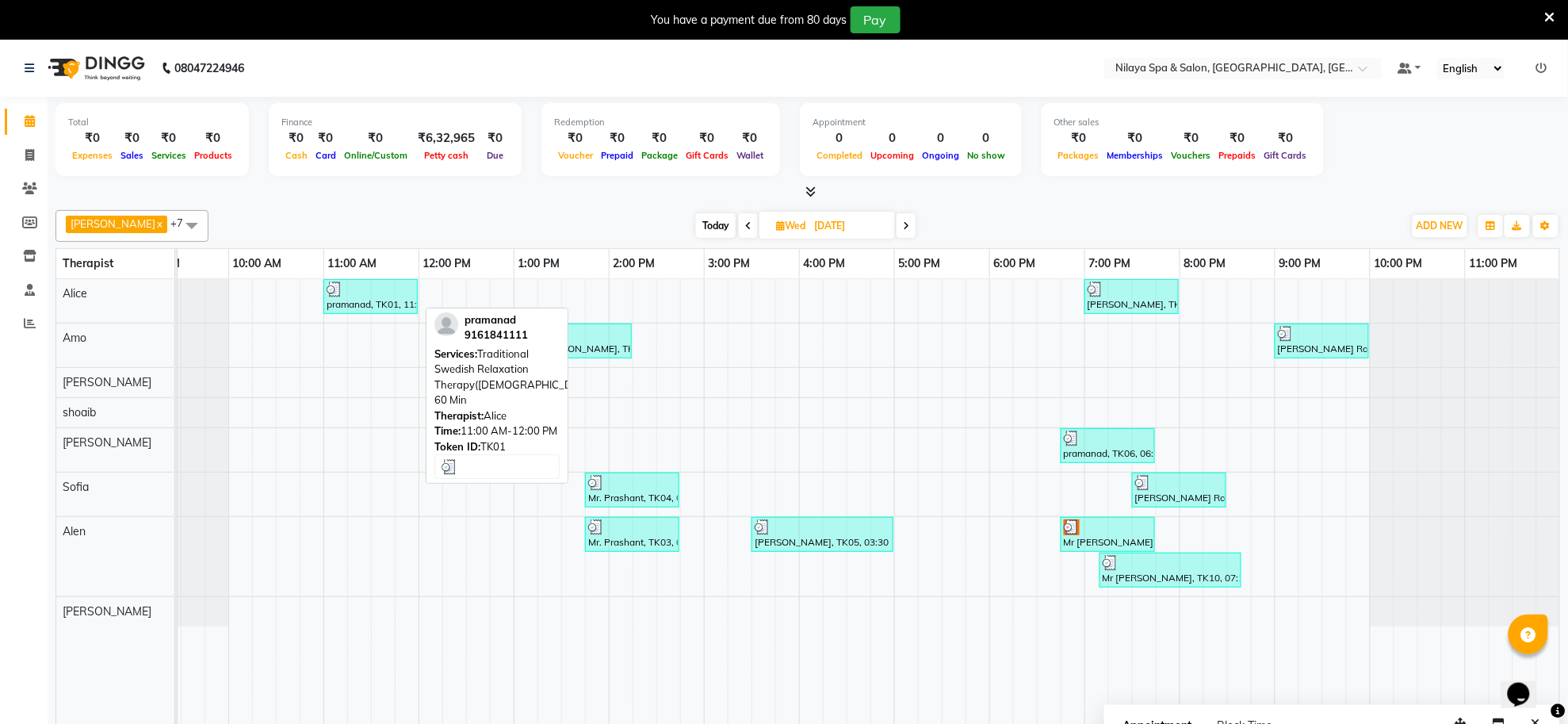
click at [365, 301] on div "pramanad, TK01, 11:00 AM-12:00 PM, Traditional Swedish Relaxation Therapy([DEMO…" at bounding box center [370, 297] width 91 height 31
click at [371, 307] on div "pramanad, TK01, 11:00 AM-12:00 PM, Traditional Swedish Relaxation Therapy([DEMO…" at bounding box center [370, 297] width 91 height 31
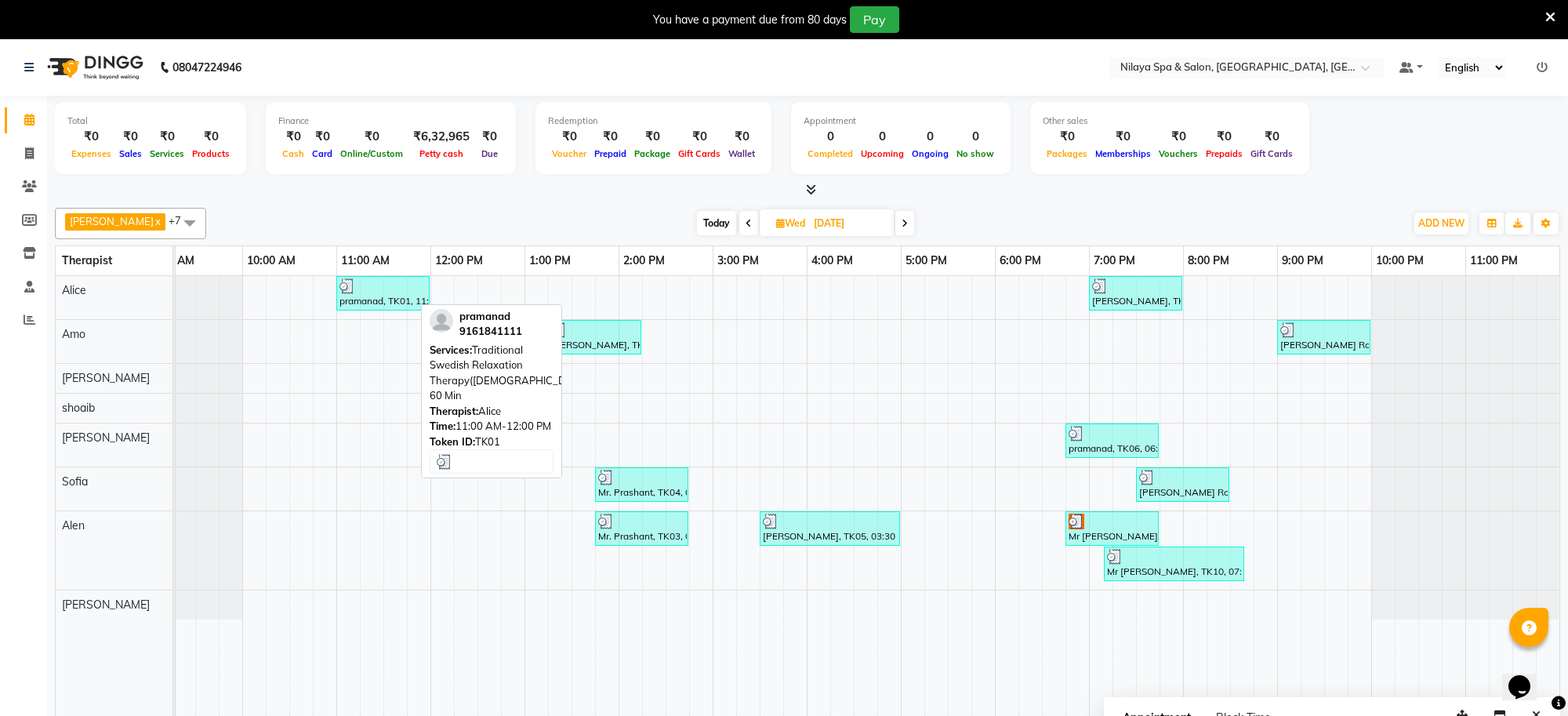
select select "3"
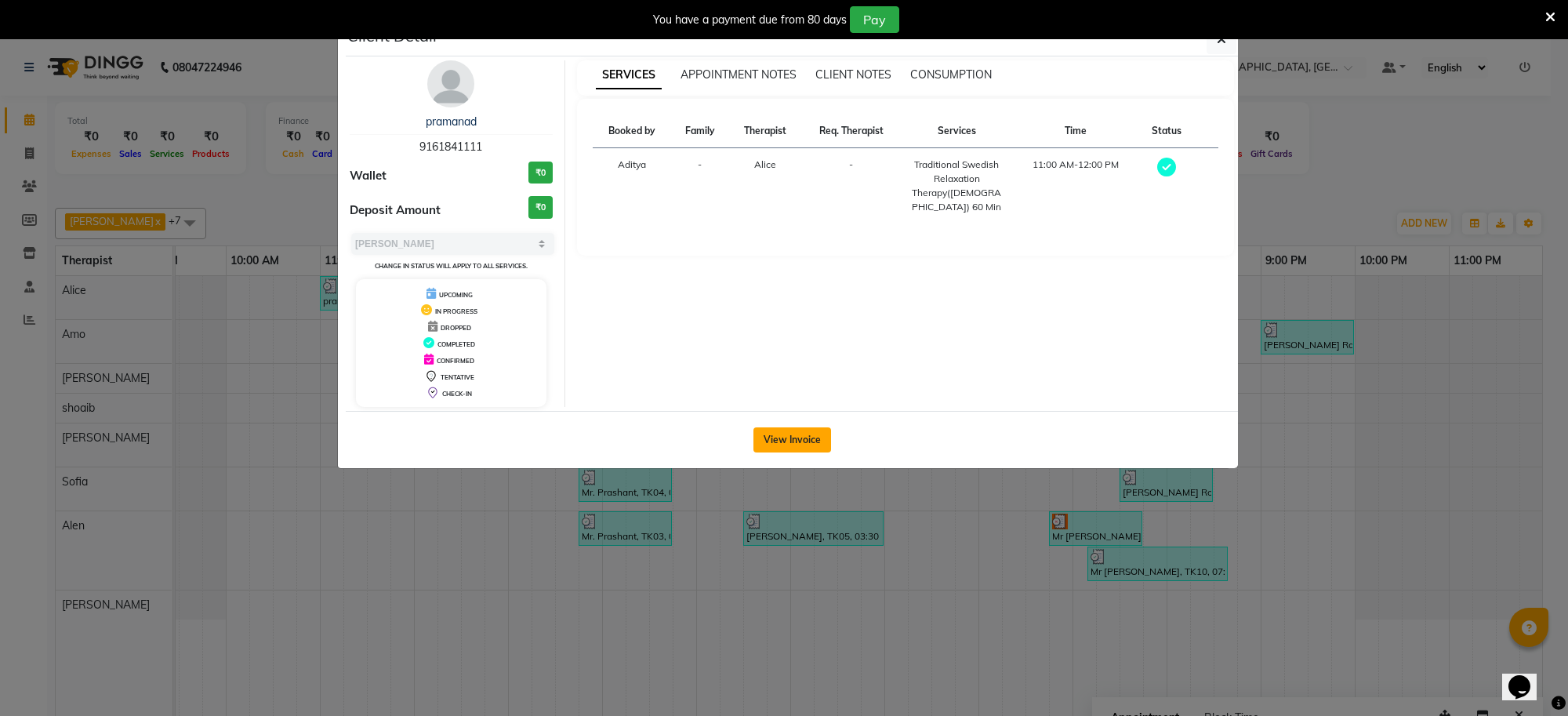
click at [771, 438] on button "View Invoice" at bounding box center [792, 439] width 77 height 25
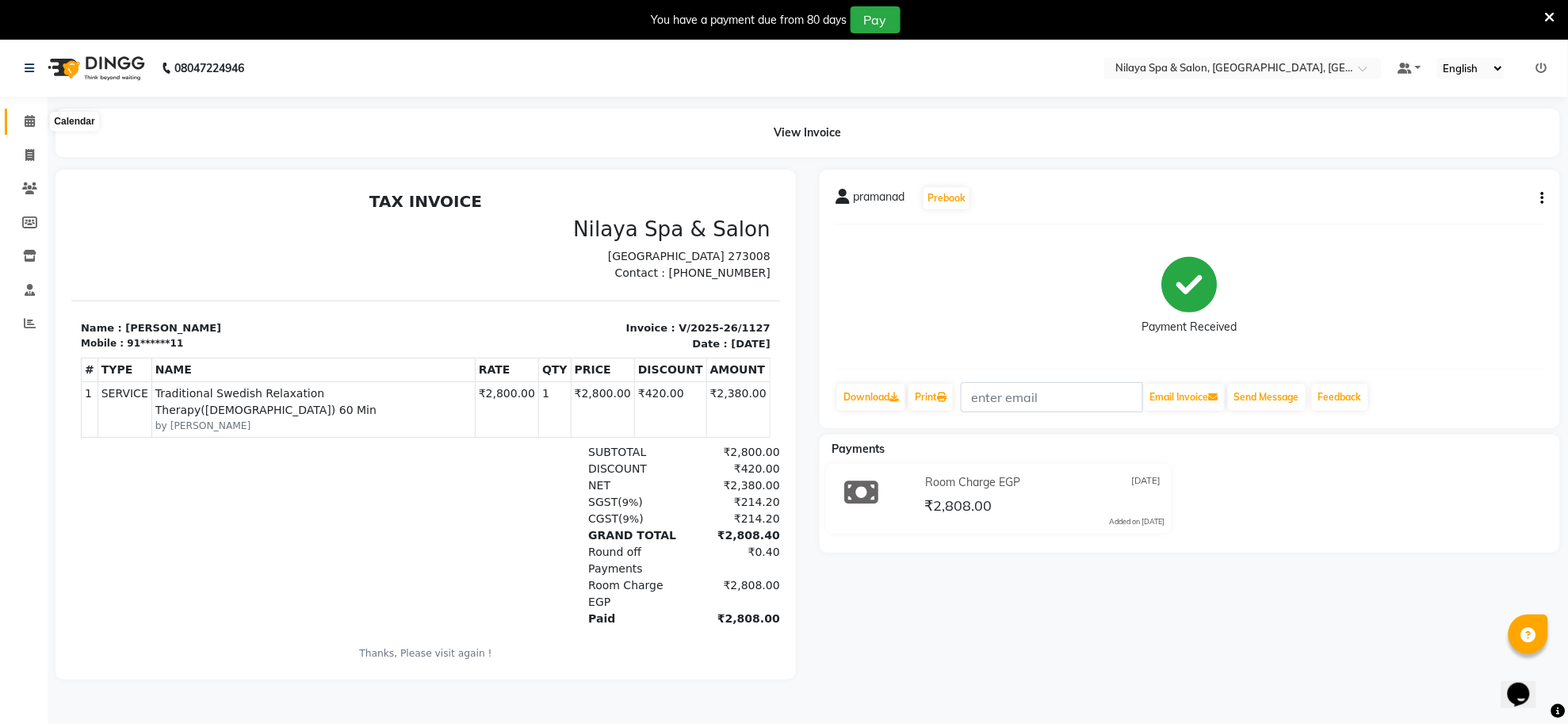
click at [24, 121] on icon at bounding box center [29, 121] width 10 height 12
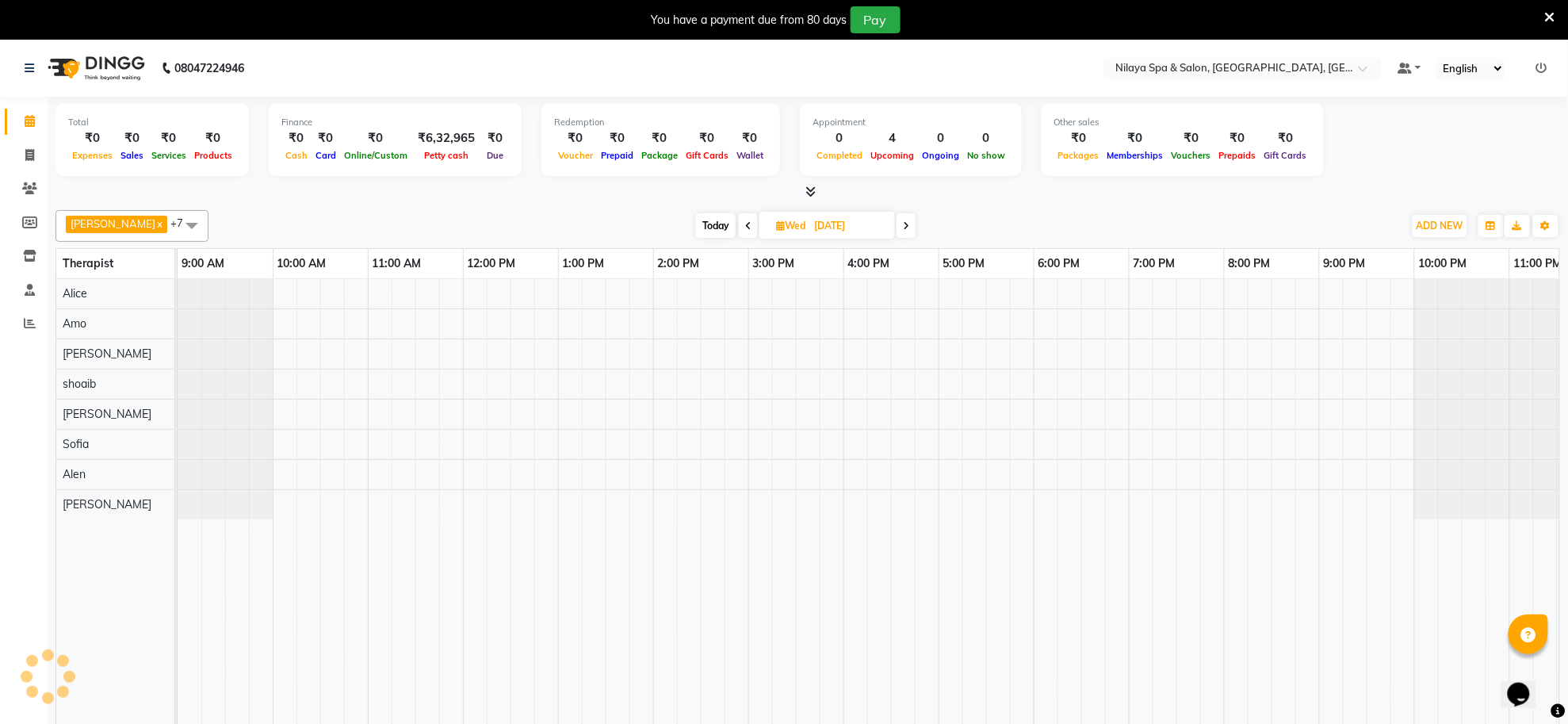
scroll to position [0, 44]
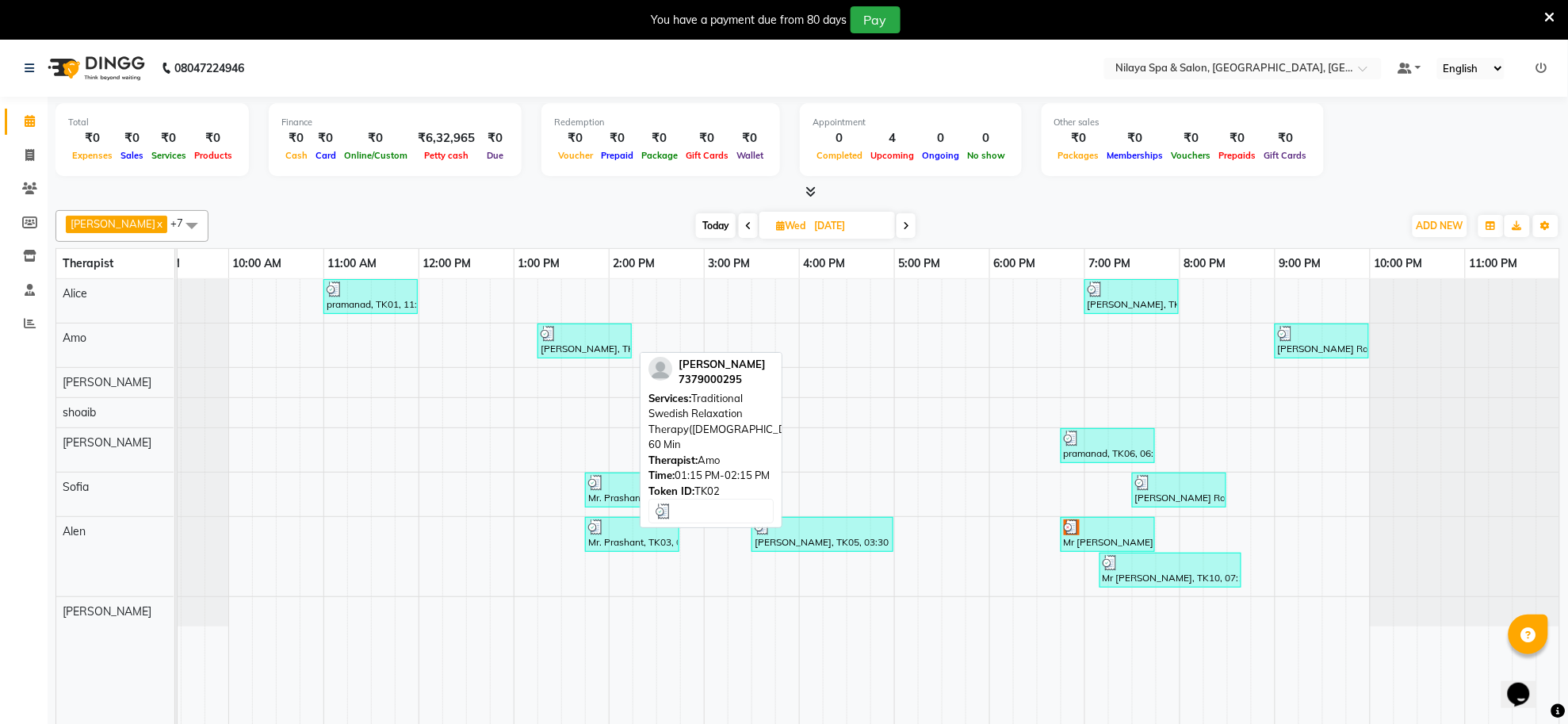
click at [587, 353] on div "[PERSON_NAME], TK02, 01:15 PM-02:15 PM, Traditional Swedish Relaxation Therapy(…" at bounding box center [584, 341] width 91 height 31
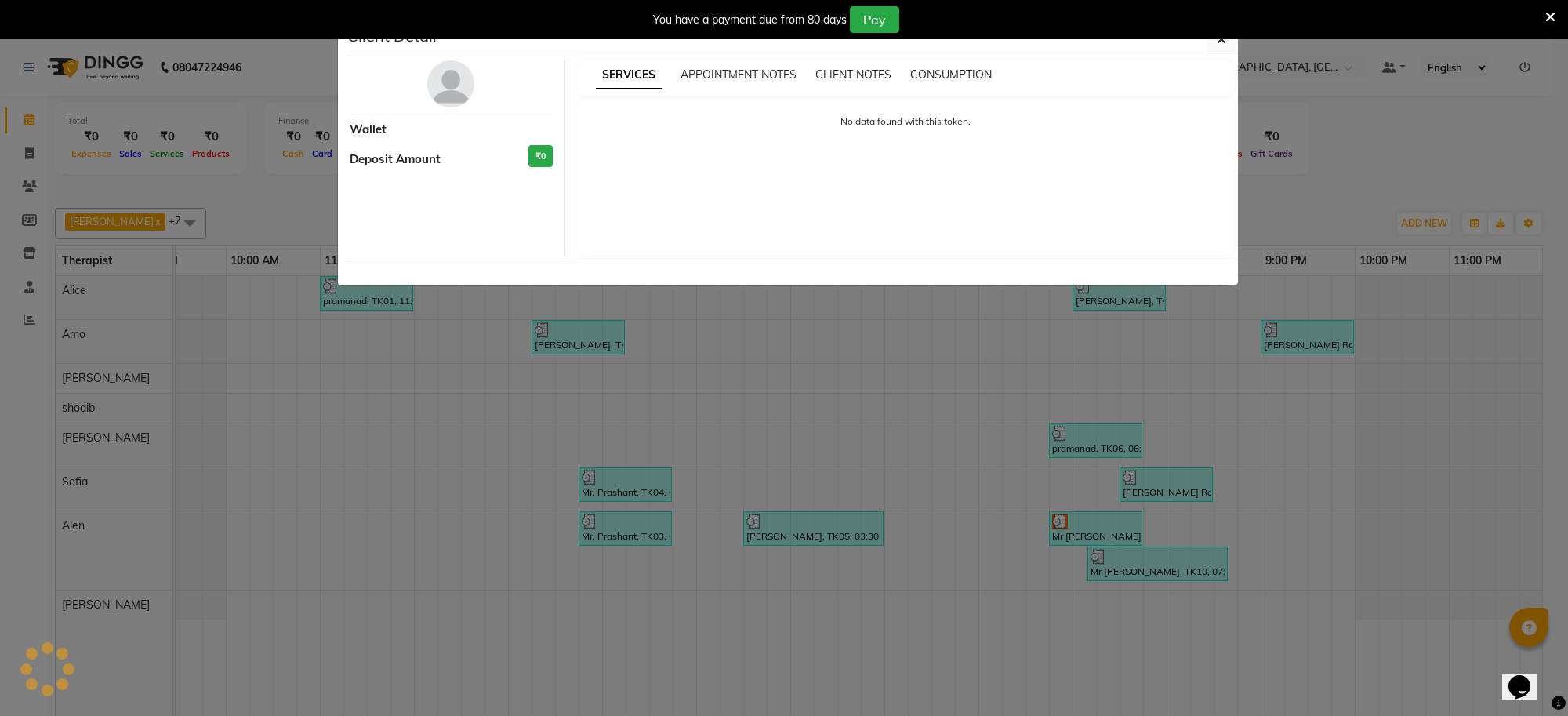
select select "3"
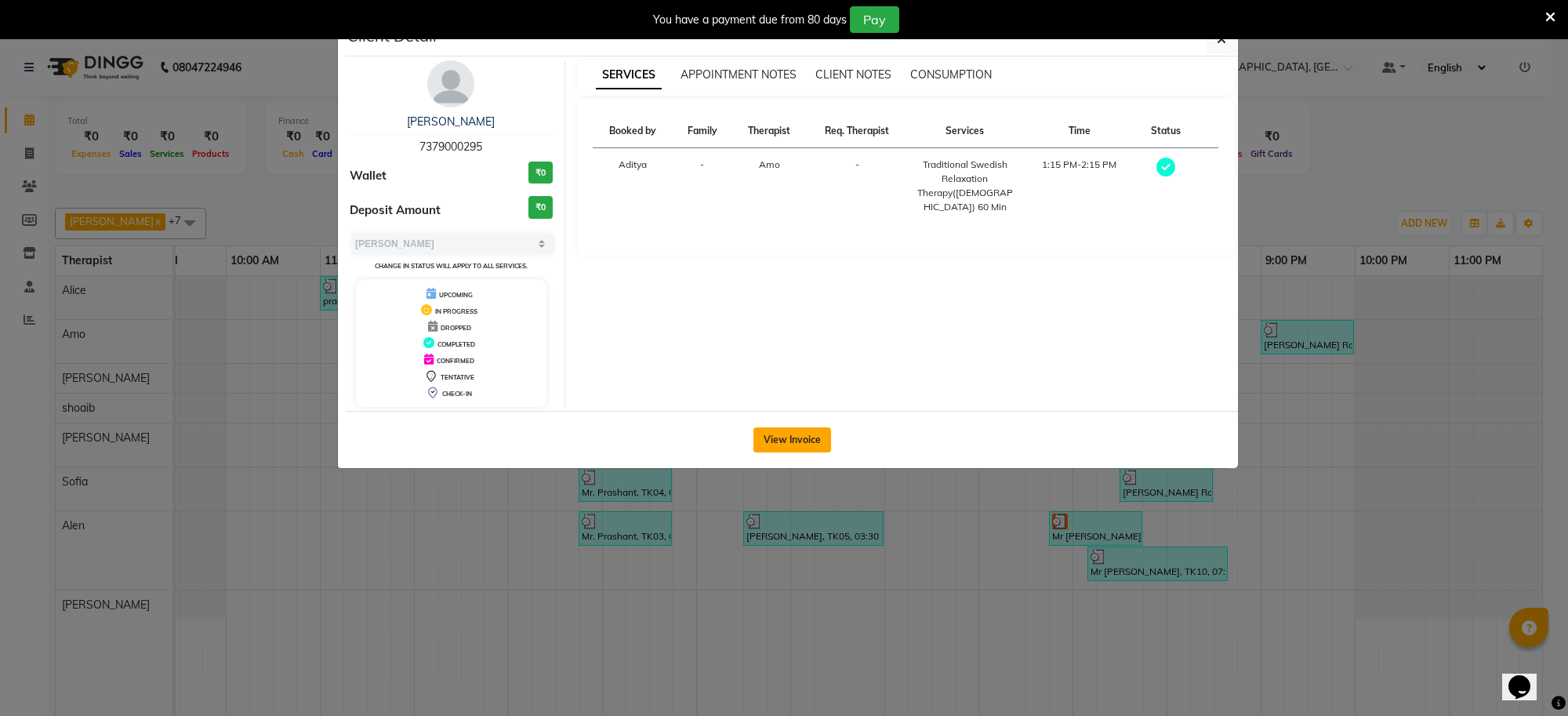
click at [822, 441] on button "View Invoice" at bounding box center [792, 439] width 77 height 25
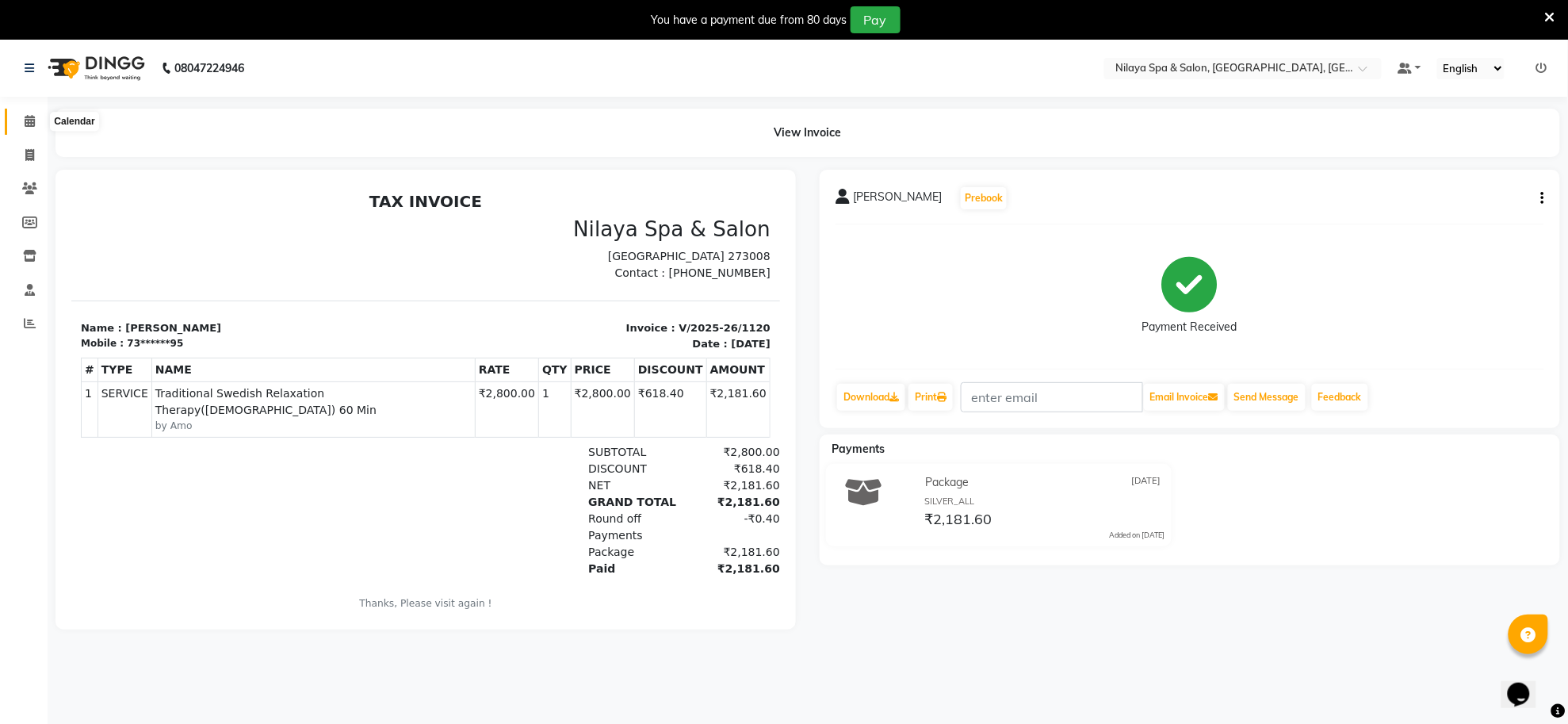
click at [28, 112] on span at bounding box center [30, 121] width 28 height 18
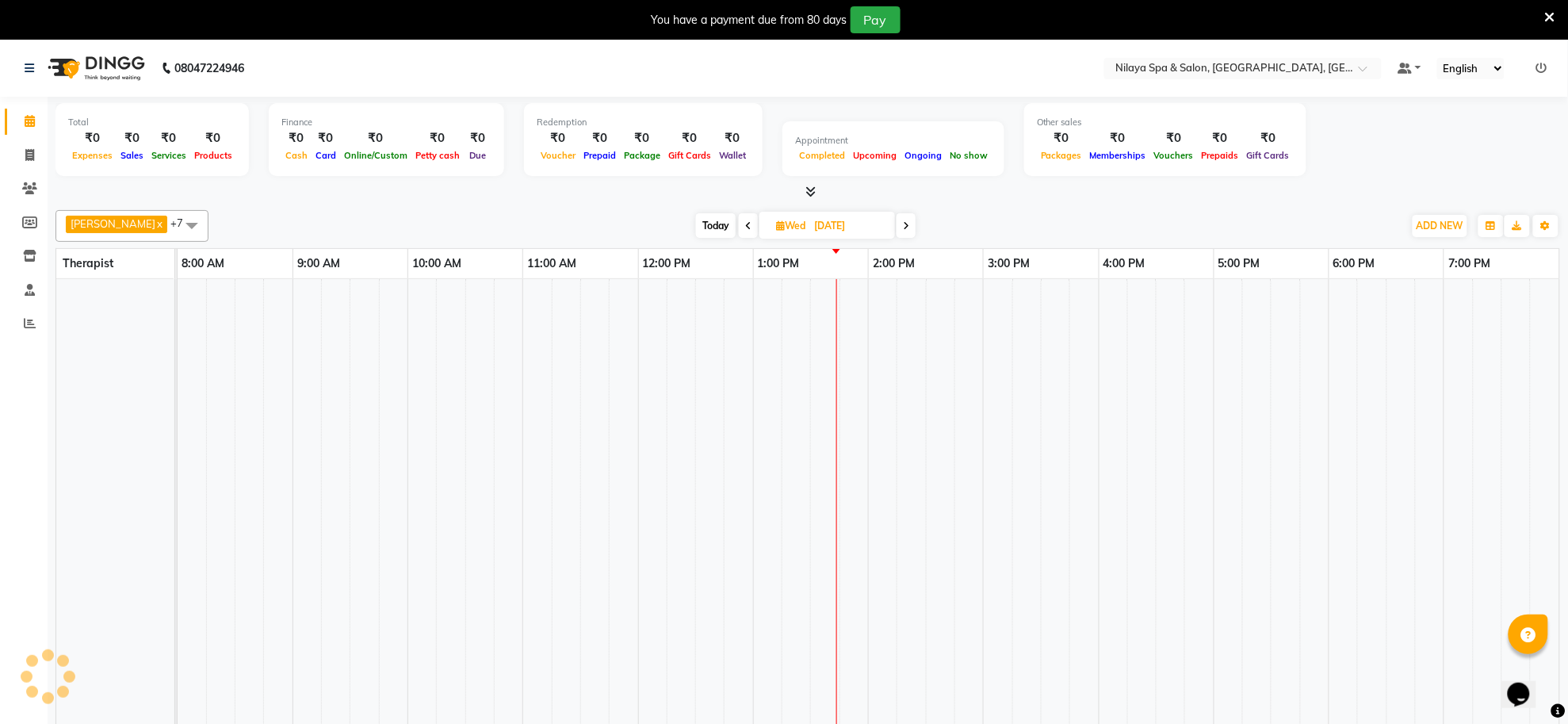
scroll to position [0, 44]
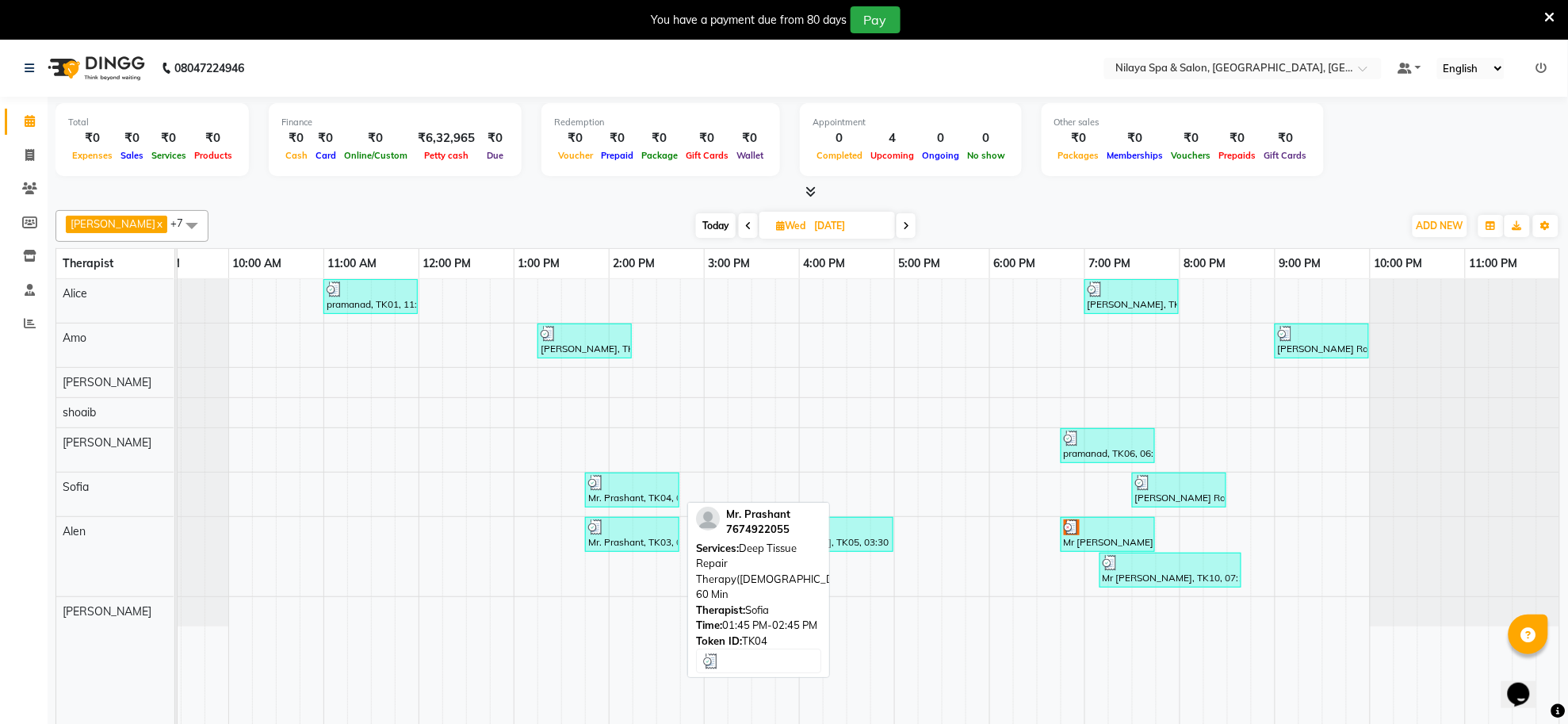
click at [642, 496] on div "Mr. Prashant, TK04, 01:45 PM-02:45 PM, Deep Tissue Repair Therapy([DEMOGRAPHIC_…" at bounding box center [631, 490] width 91 height 31
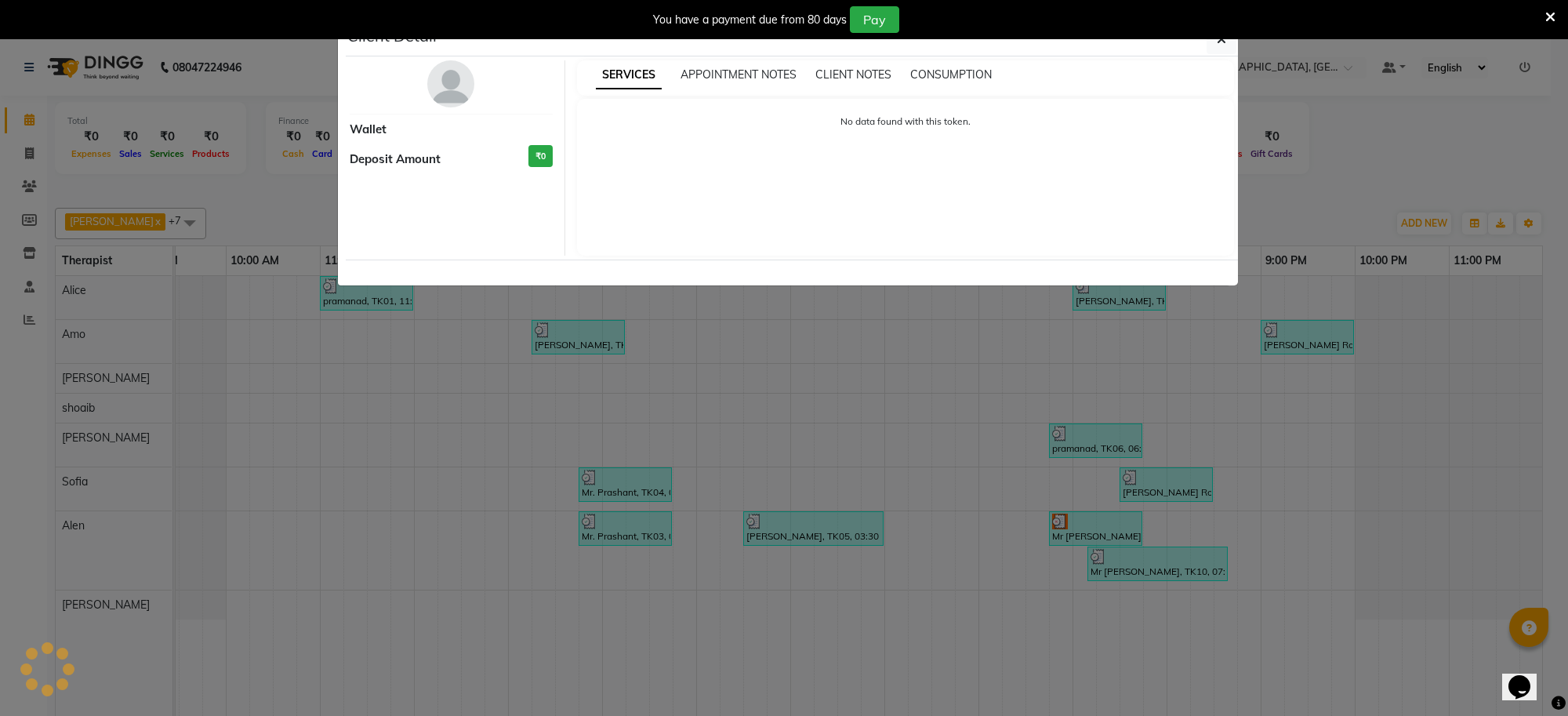
select select "3"
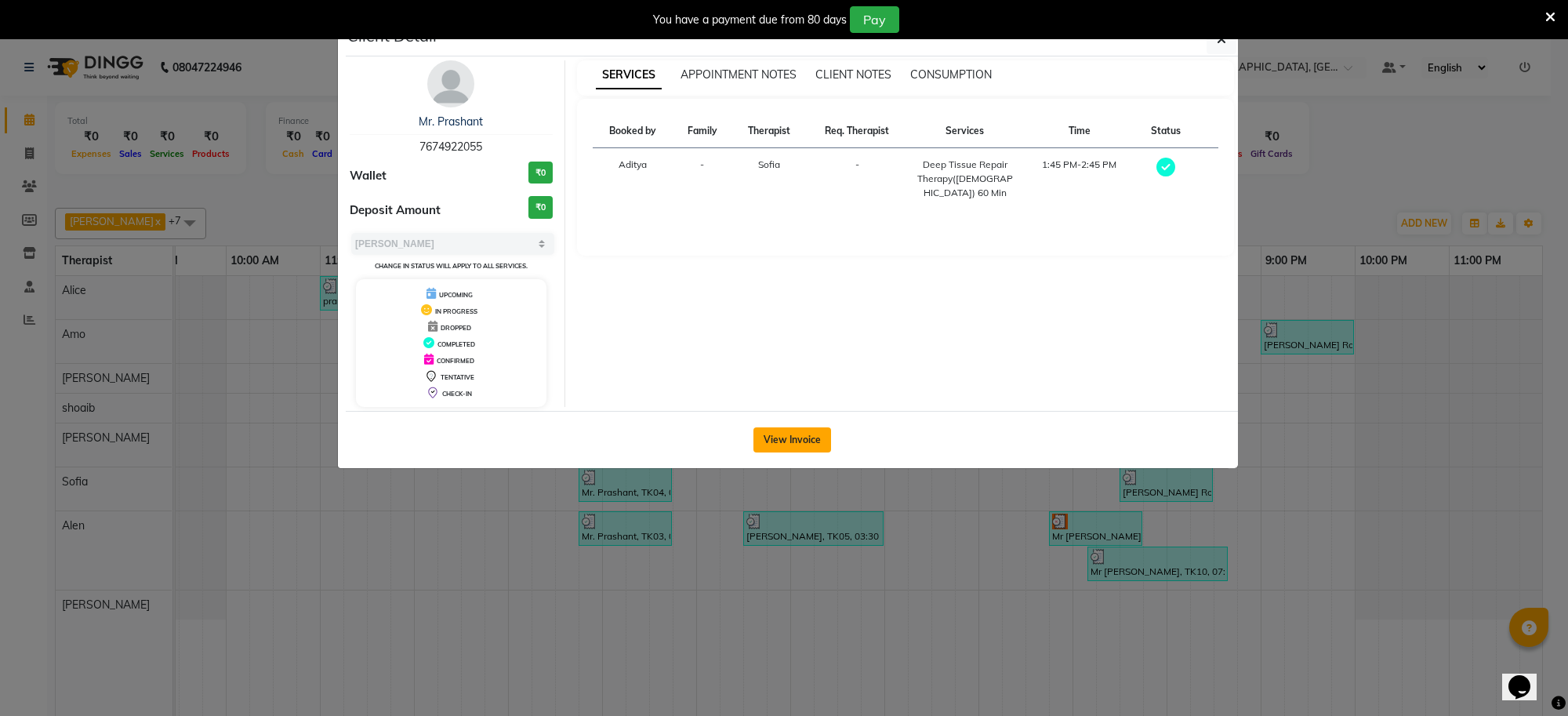
click at [806, 436] on button "View Invoice" at bounding box center [792, 439] width 77 height 25
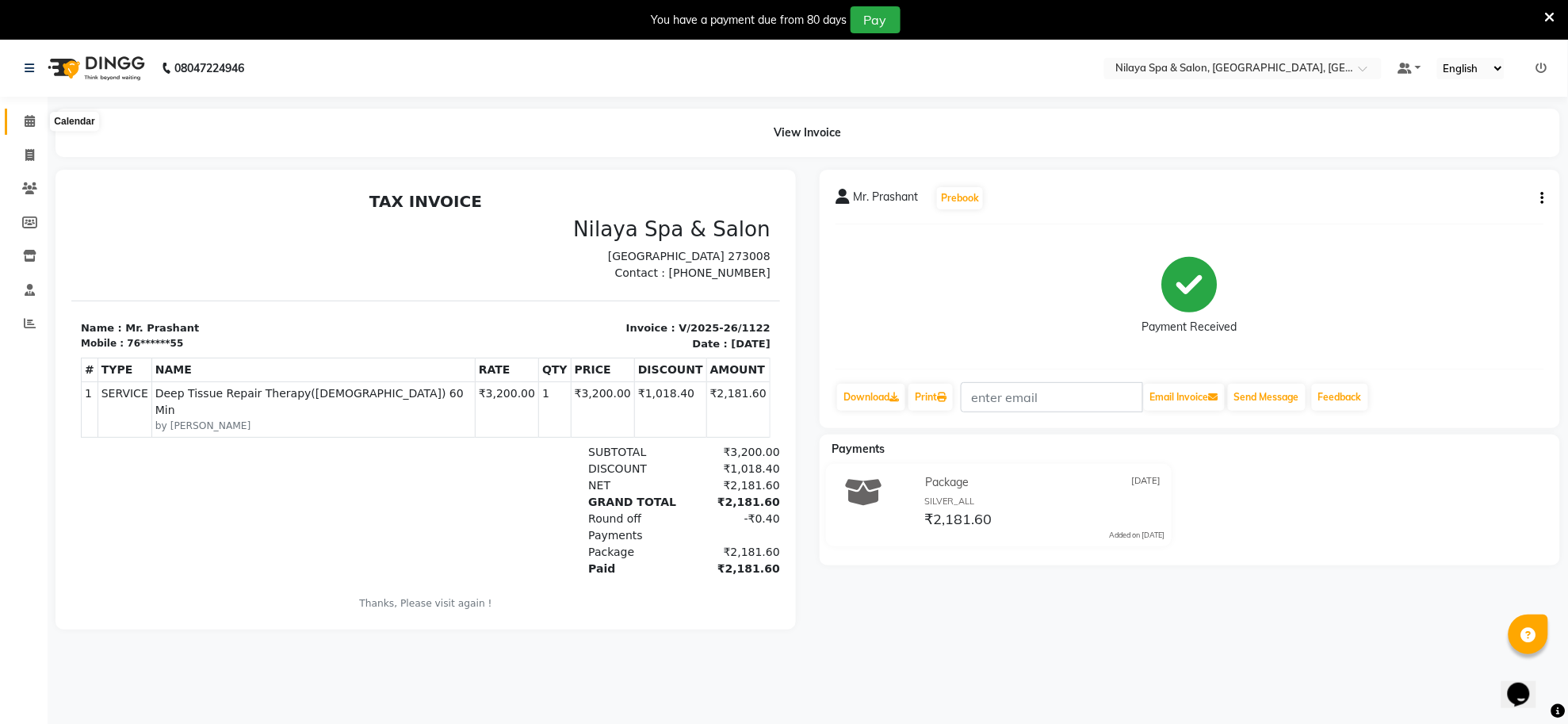
click at [32, 115] on icon at bounding box center [29, 121] width 10 height 12
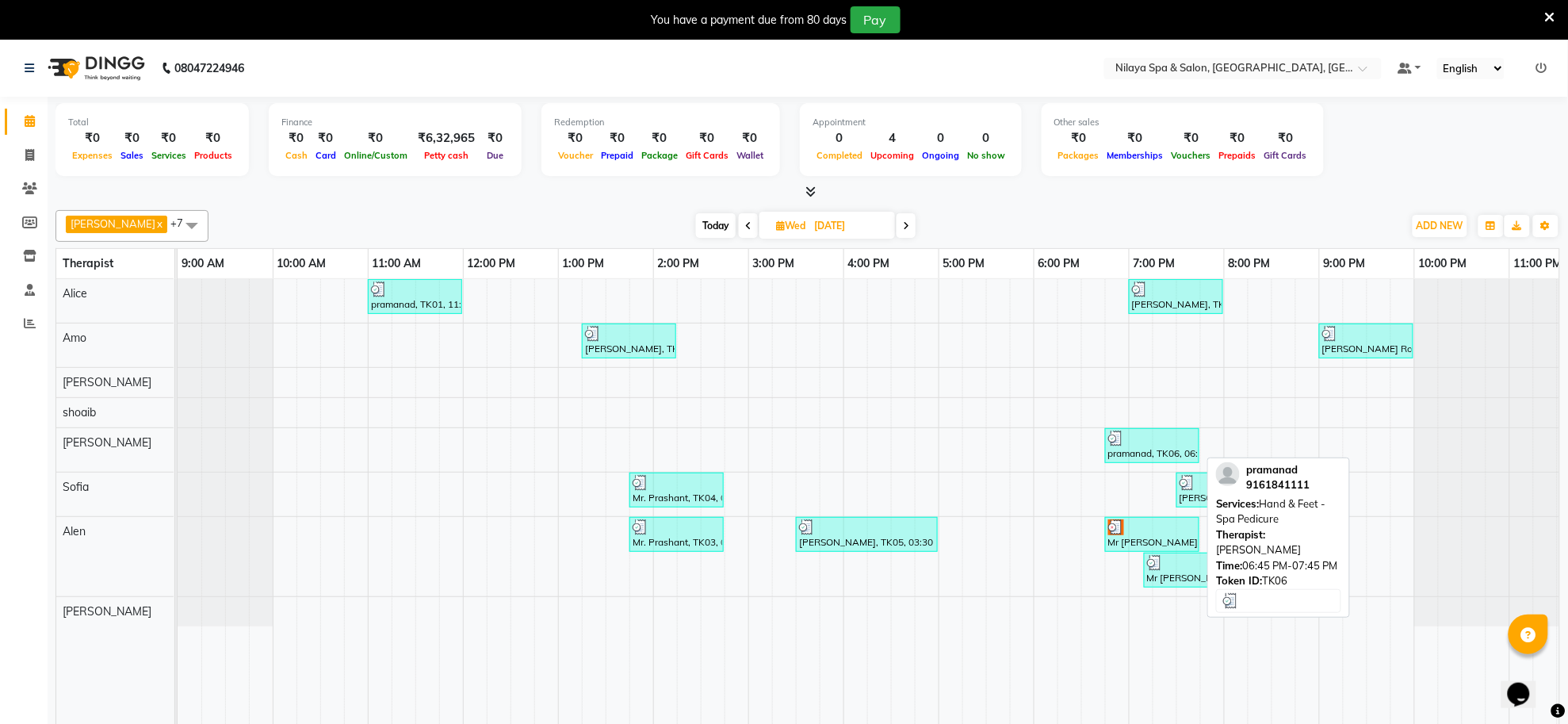
click at [1131, 445] on div at bounding box center [1152, 439] width 88 height 16
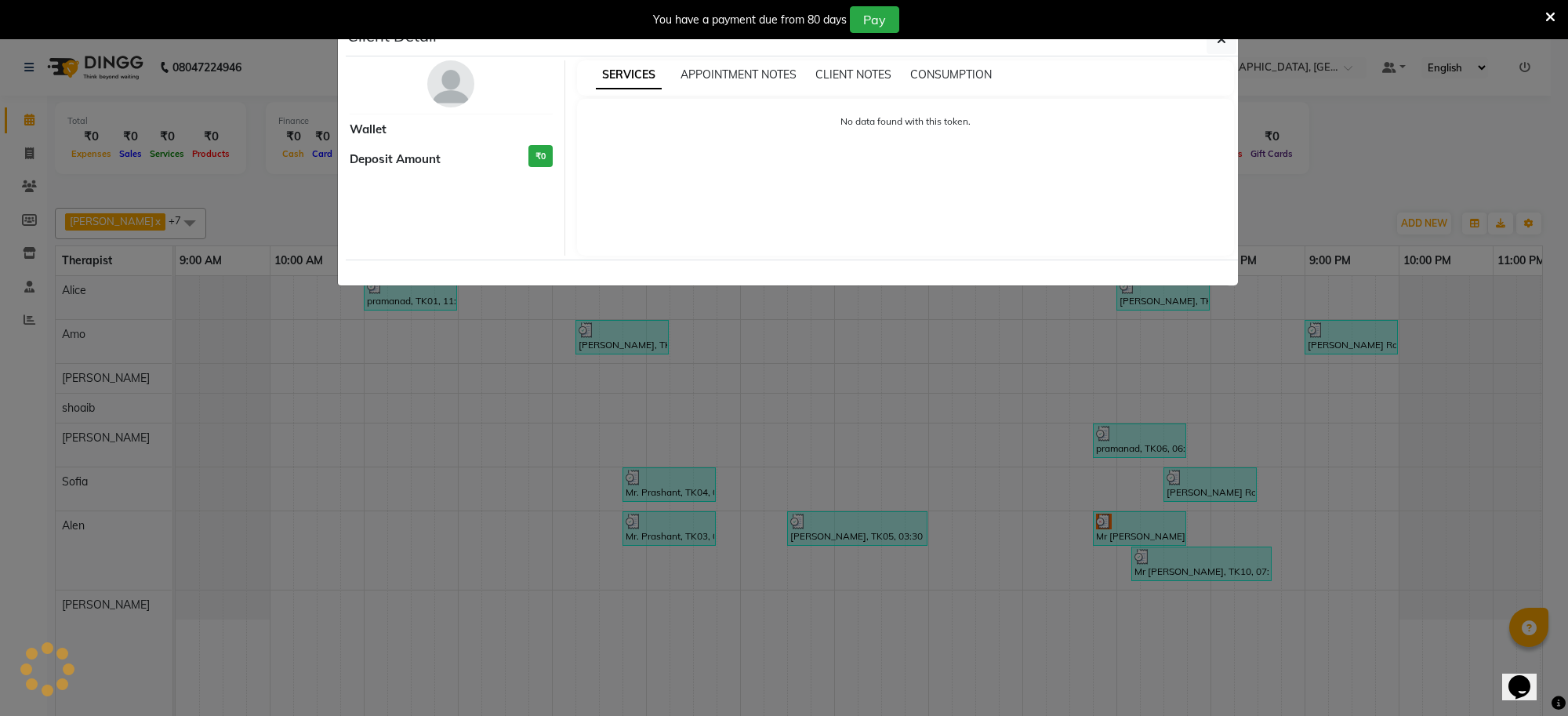
select select "3"
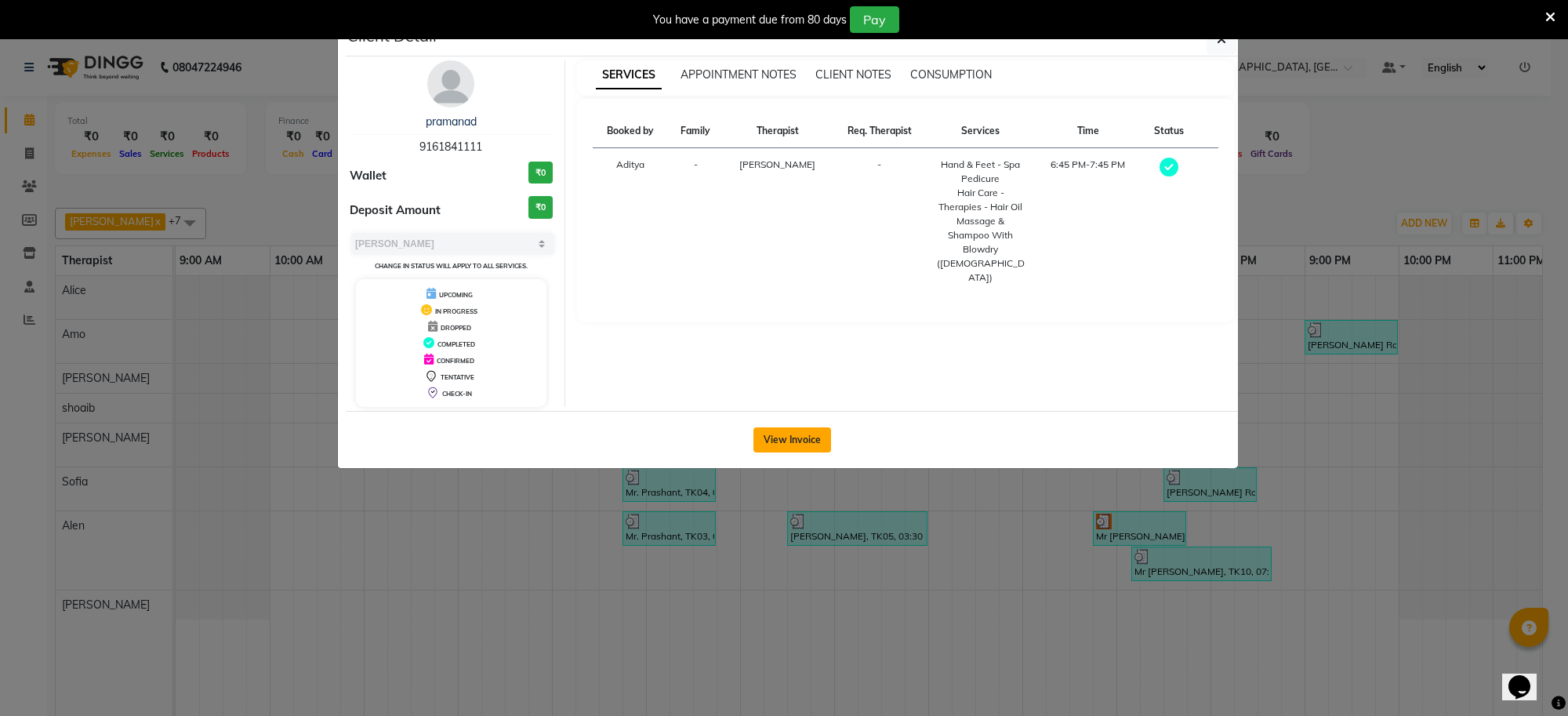
click at [812, 439] on button "View Invoice" at bounding box center [792, 439] width 77 height 25
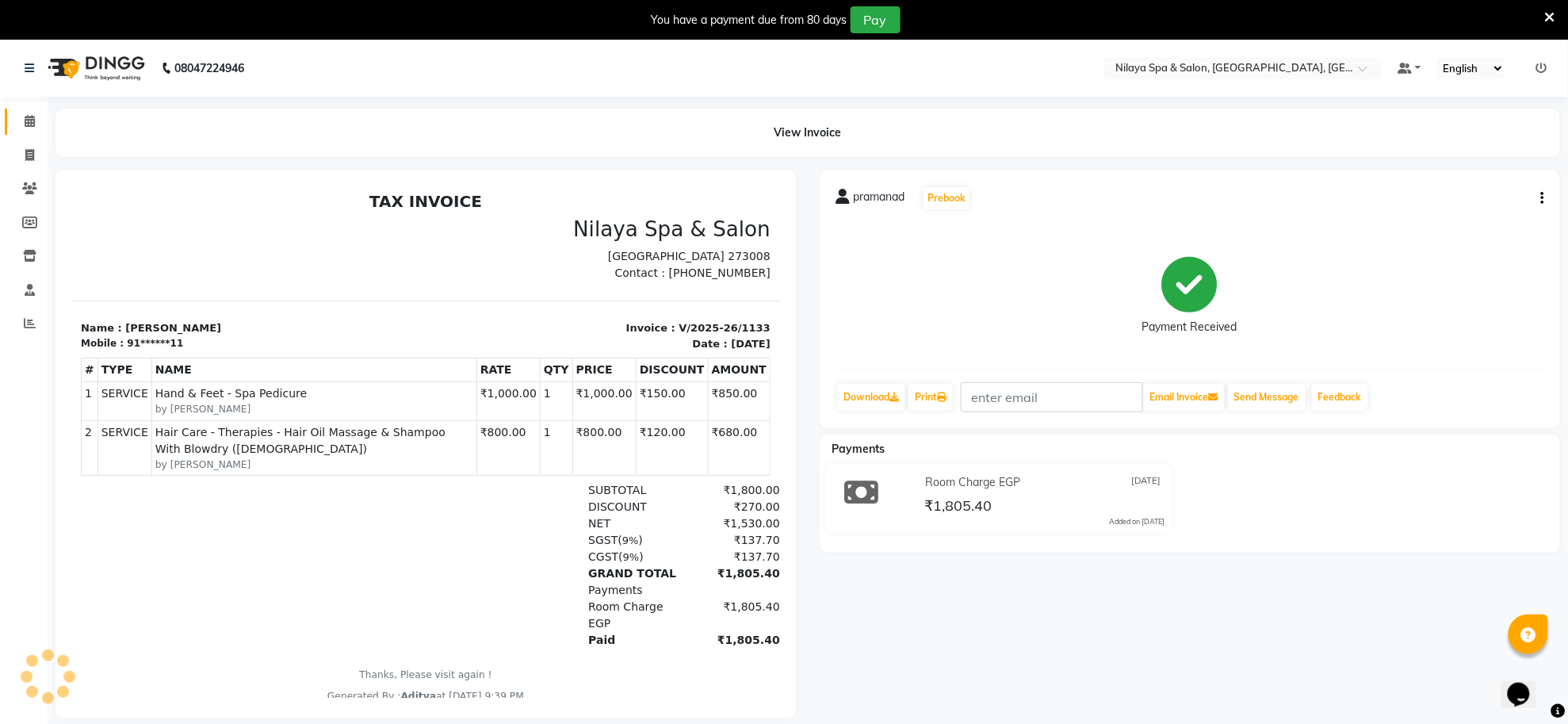
click at [22, 128] on span at bounding box center [30, 121] width 28 height 18
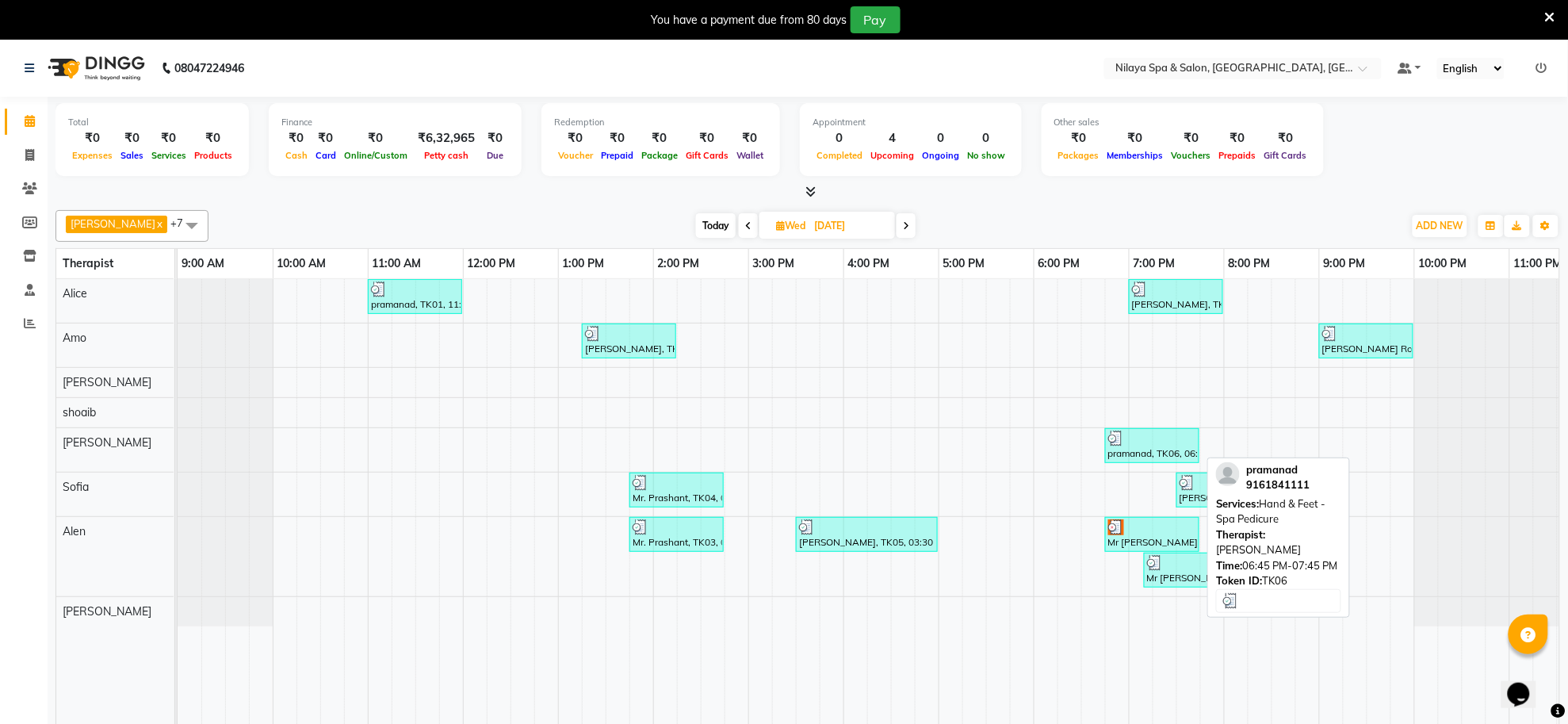
click at [1143, 452] on div "pramanad, TK06, 06:45 PM-07:45 PM, Hand & Feet - Spa Pedicure" at bounding box center [1152, 446] width 91 height 31
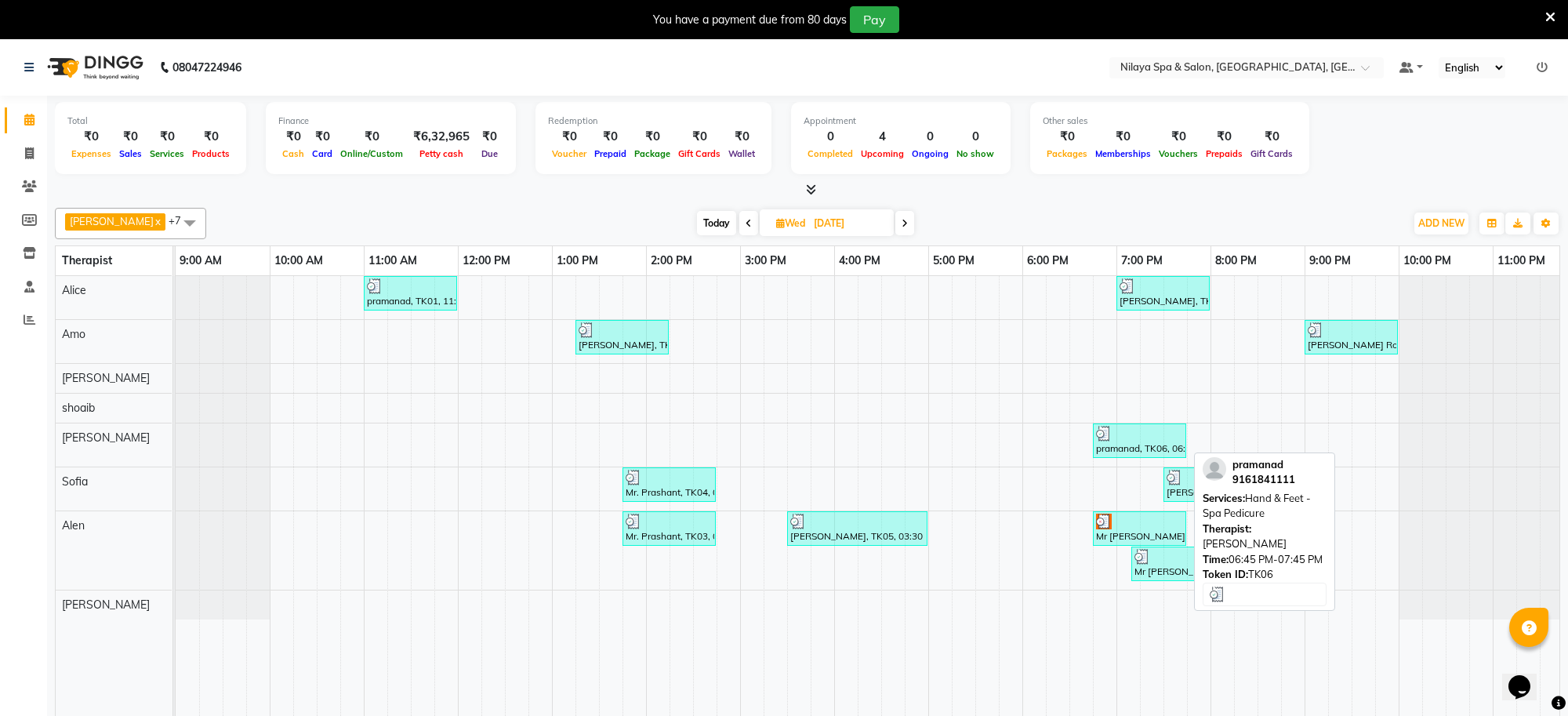
select select "3"
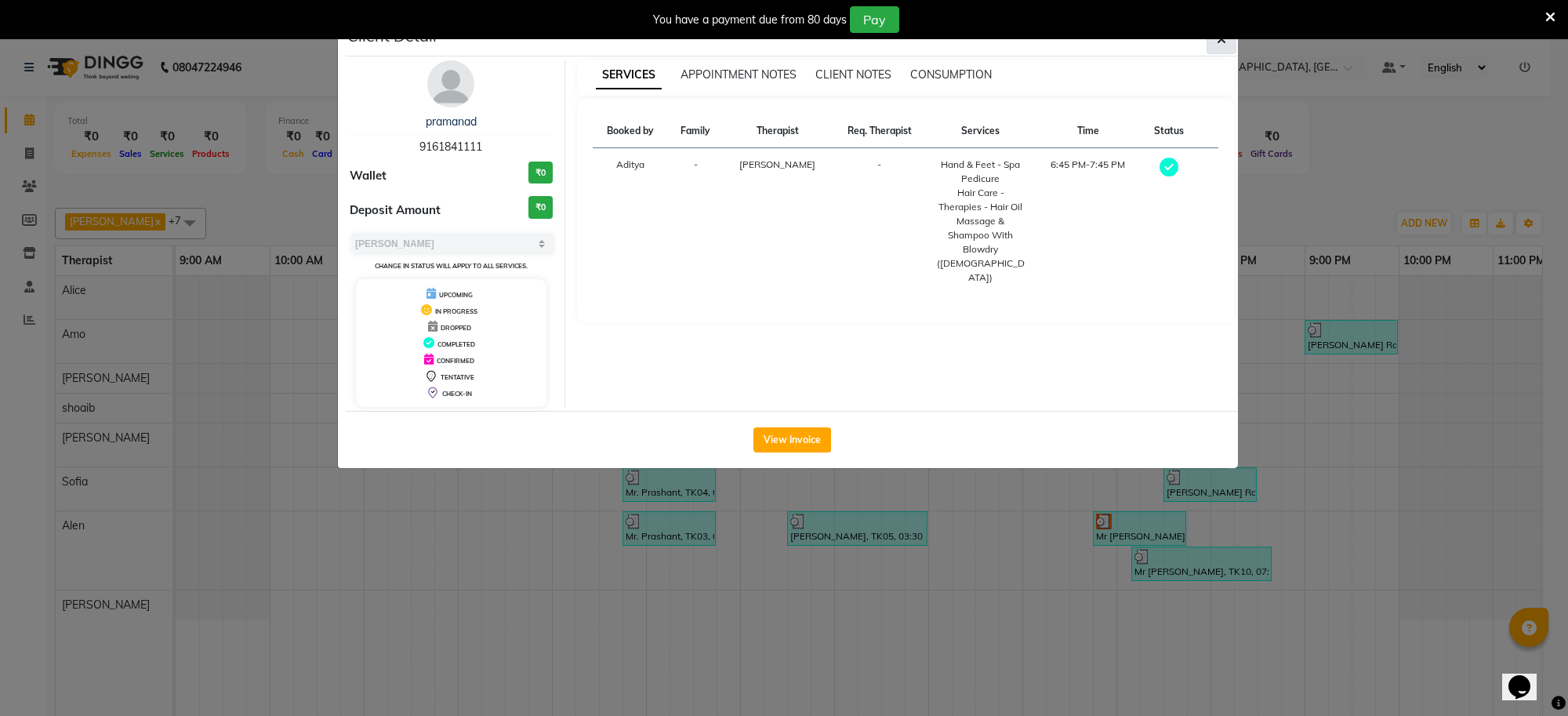
click at [1221, 41] on icon "button" at bounding box center [1221, 39] width 10 height 12
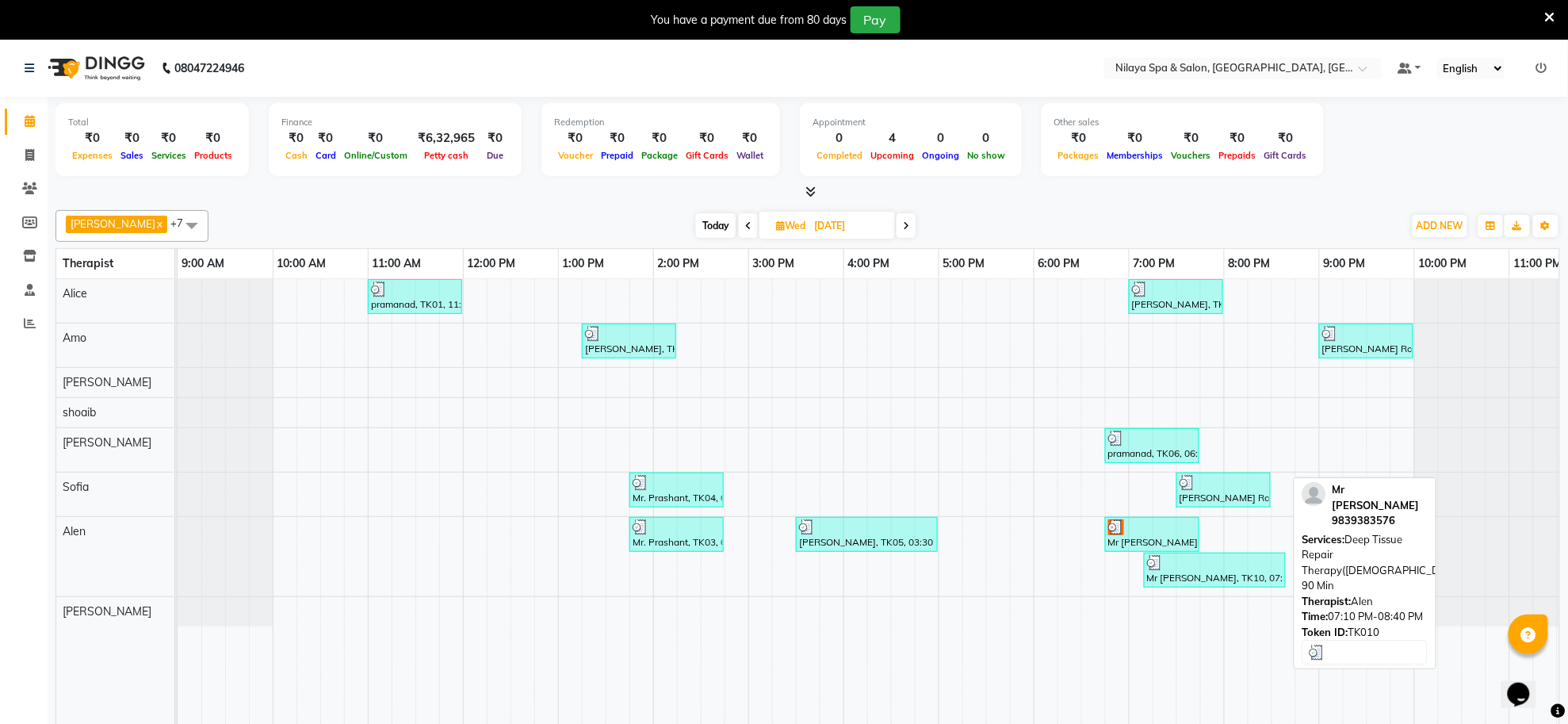
click at [1247, 577] on div "Mr [PERSON_NAME], TK10, 07:10 PM-08:40 PM, Deep Tissue Repair Therapy([DEMOGRAP…" at bounding box center [1215, 570] width 138 height 31
select select "3"
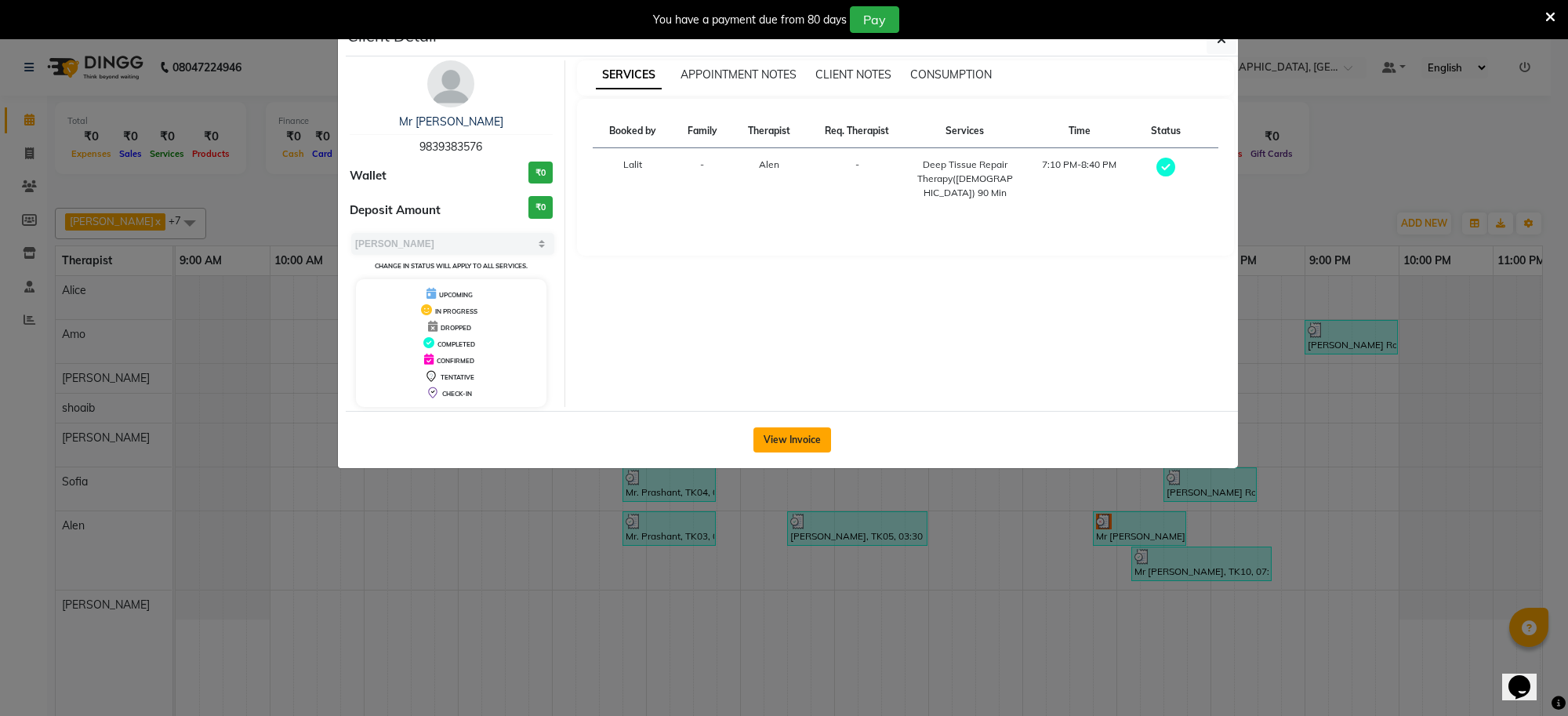
click at [793, 440] on button "View Invoice" at bounding box center [792, 439] width 77 height 25
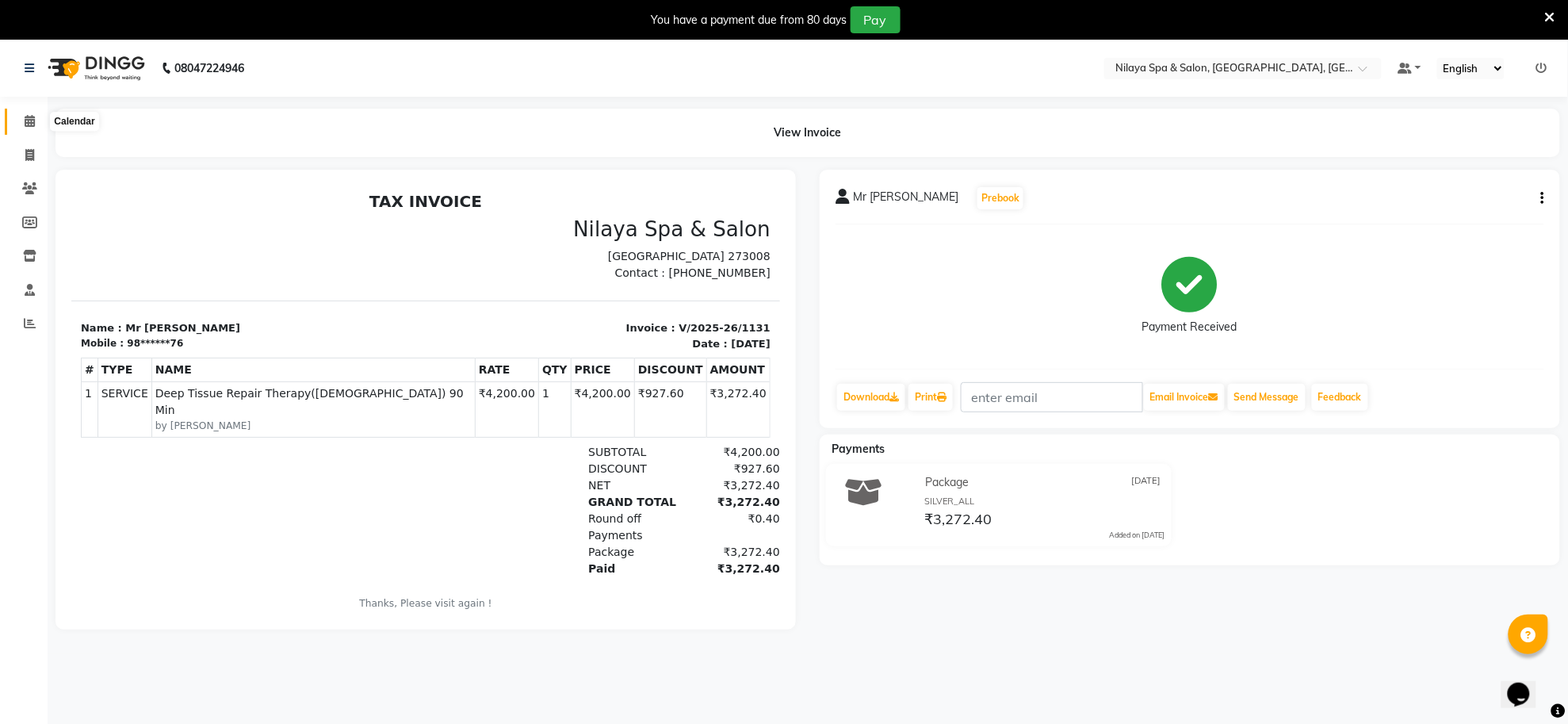
click at [29, 124] on icon at bounding box center [29, 121] width 10 height 12
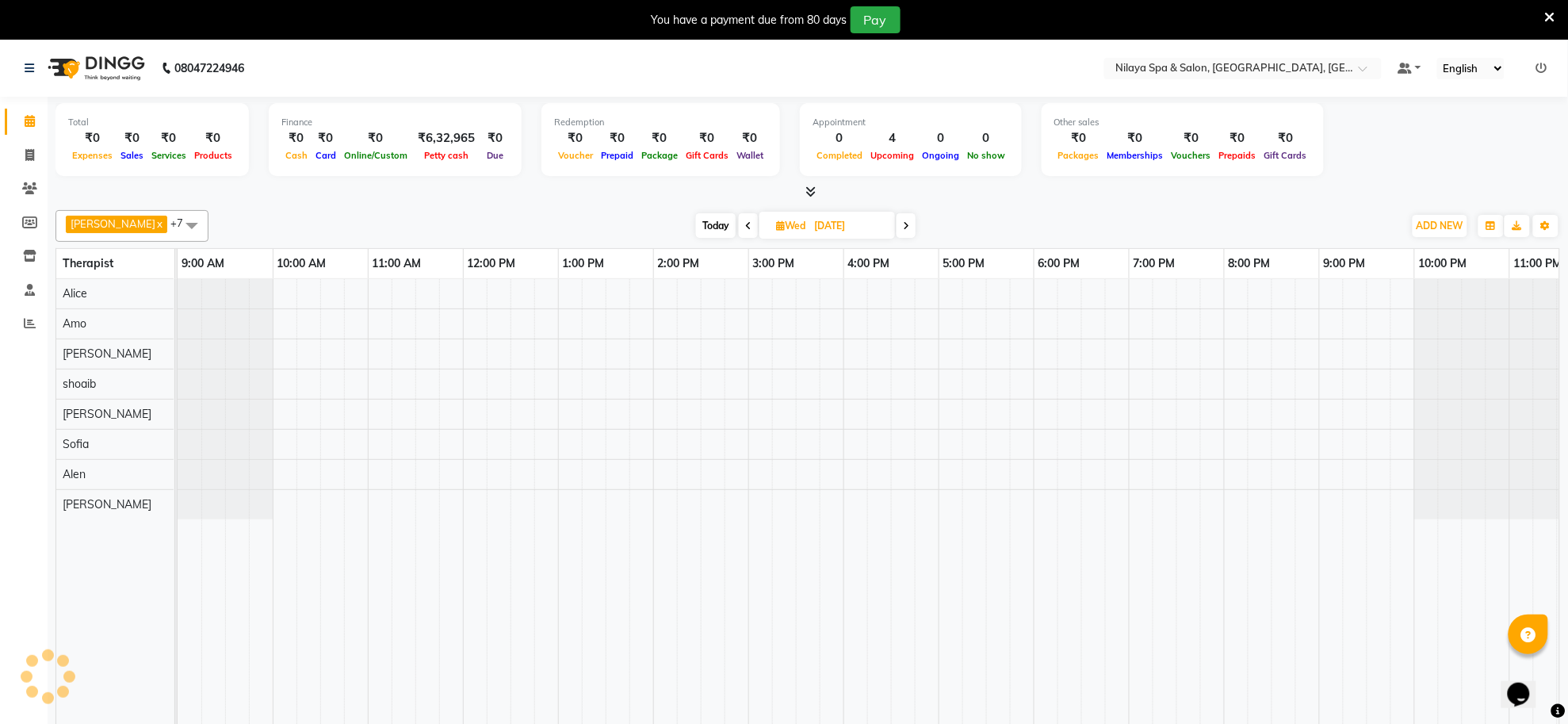
scroll to position [0, 44]
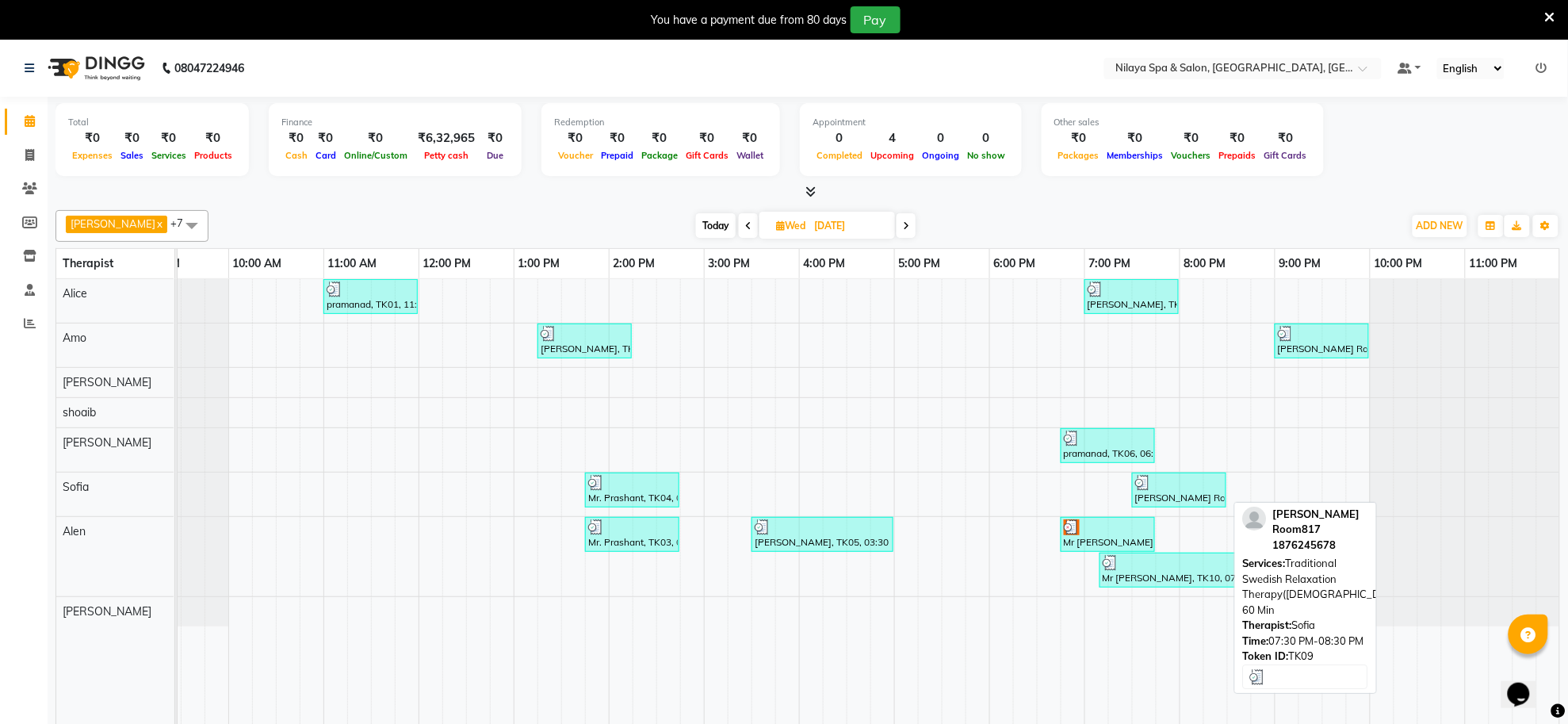
click at [1163, 497] on div "[PERSON_NAME] Room817, TK09, 07:30 PM-08:30 PM, Traditional Swedish Relaxation …" at bounding box center [1179, 490] width 91 height 31
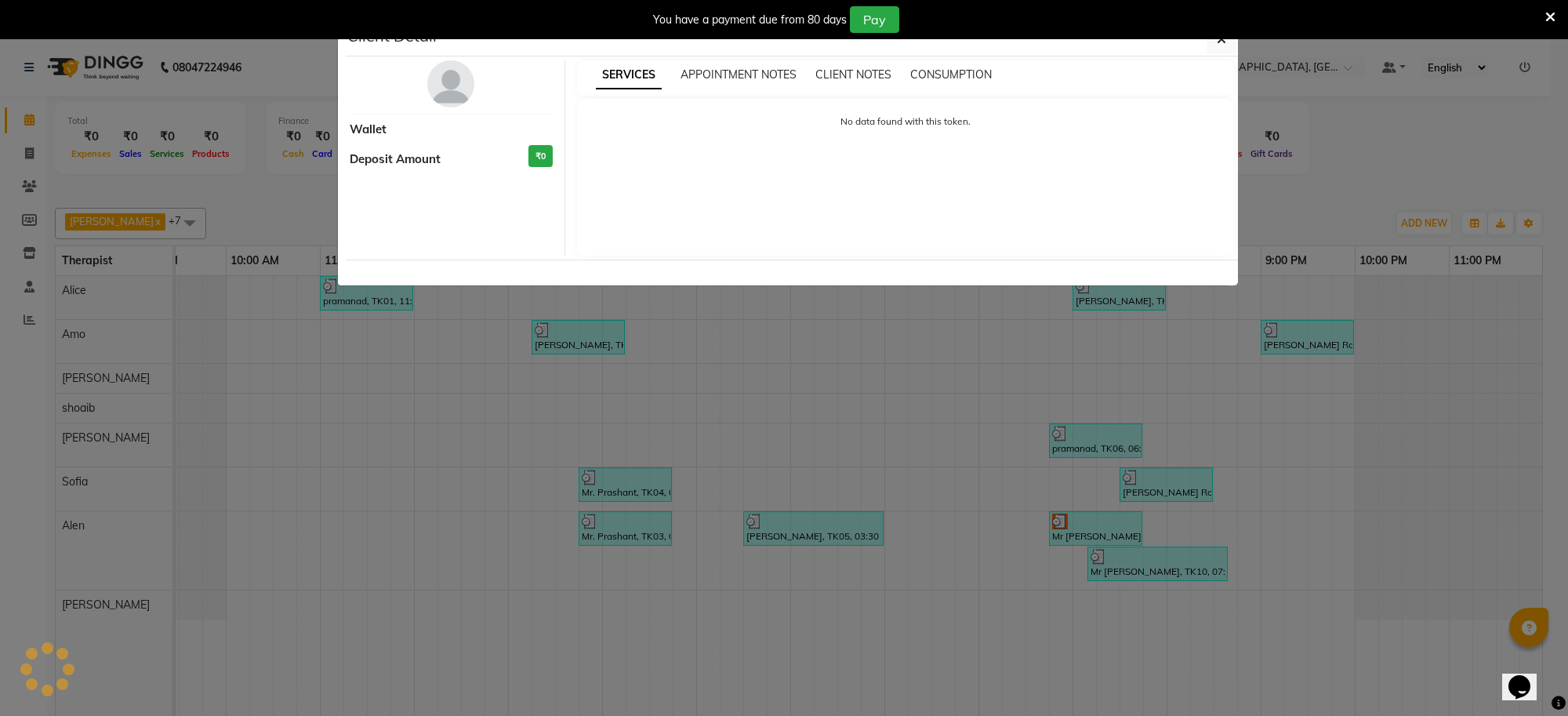
select select "3"
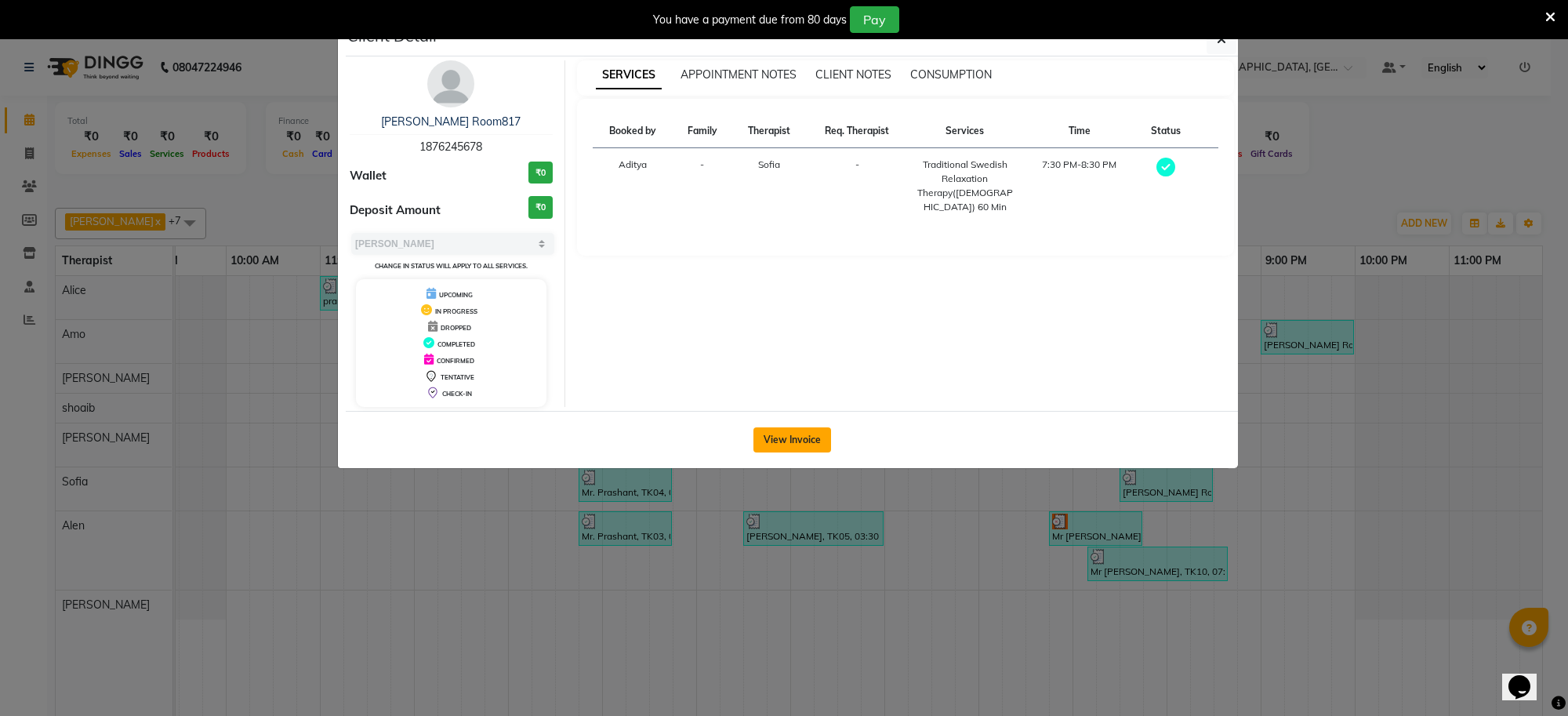
click at [809, 441] on button "View Invoice" at bounding box center [792, 439] width 77 height 25
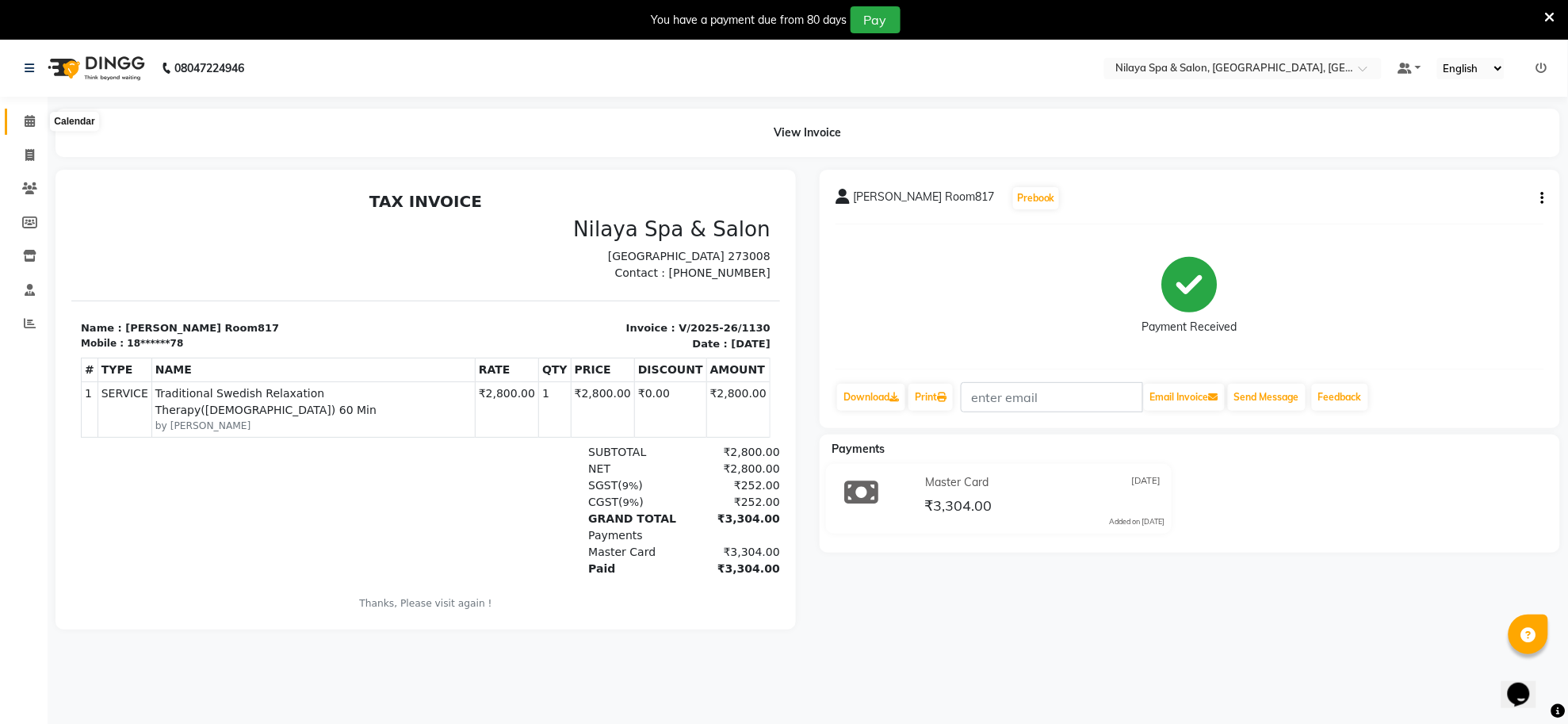
click at [22, 121] on span at bounding box center [30, 121] width 28 height 18
